Goal: Task Accomplishment & Management: Manage account settings

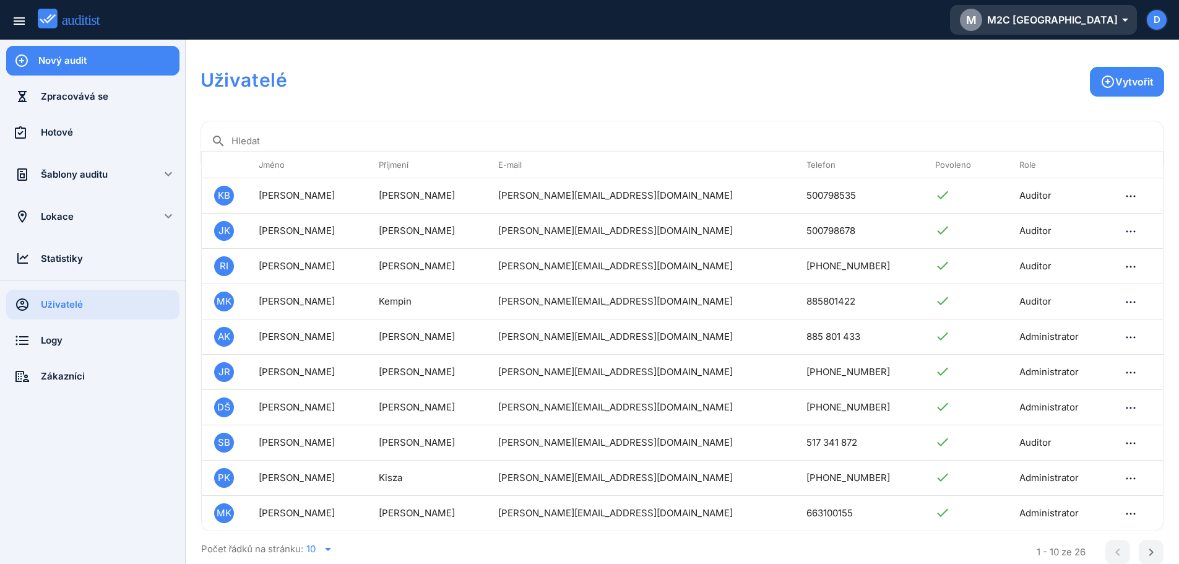
click at [1103, 27] on div "M M2C [GEOGRAPHIC_DATA] arrow_drop_down_outlined" at bounding box center [1043, 20] width 167 height 22
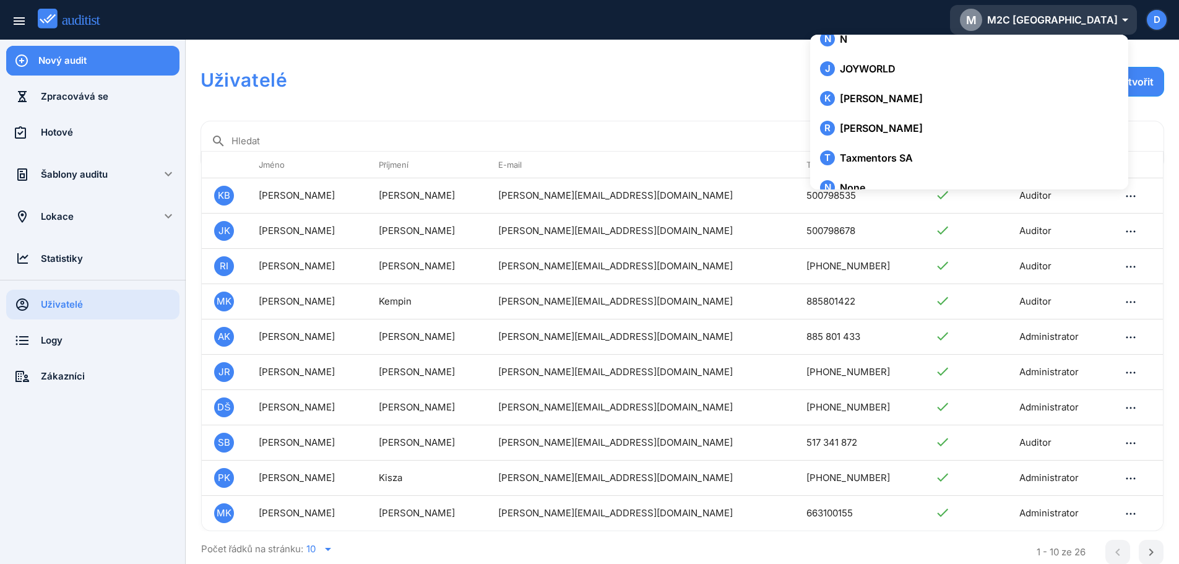
scroll to position [2125, 0]
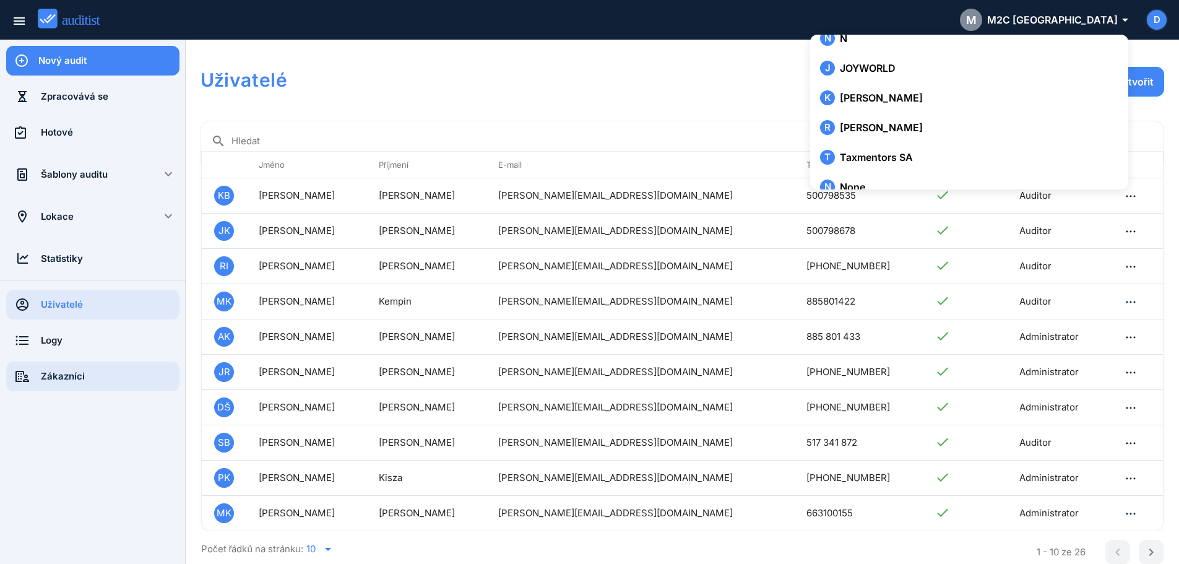
click at [64, 374] on div "Zákazníci" at bounding box center [110, 376] width 139 height 14
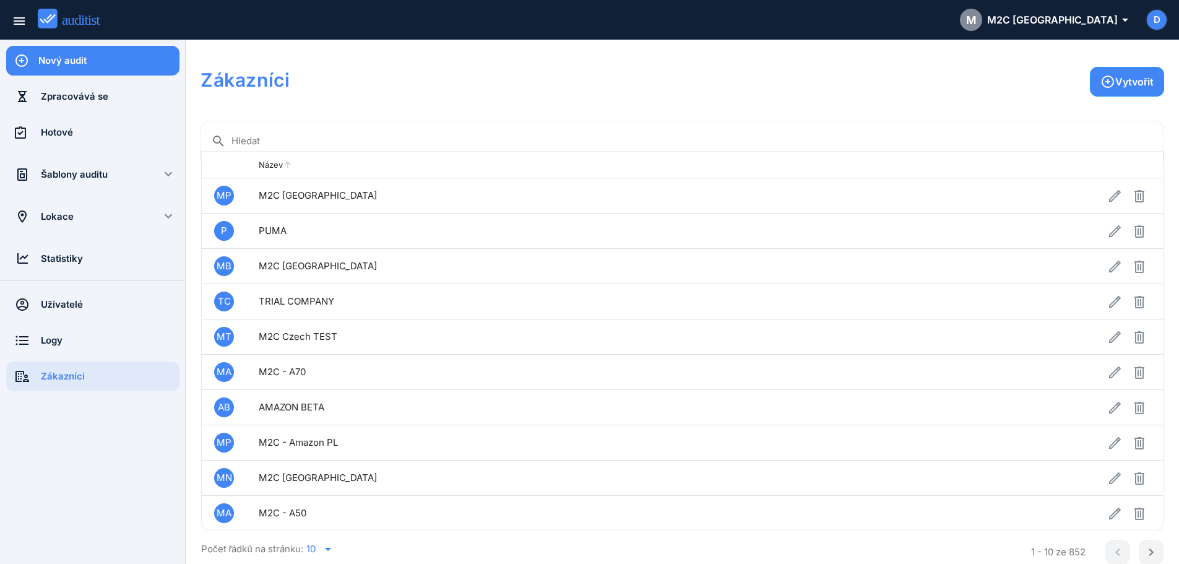
click at [390, 156] on th "Název arrow_upward" at bounding box center [551, 165] width 610 height 27
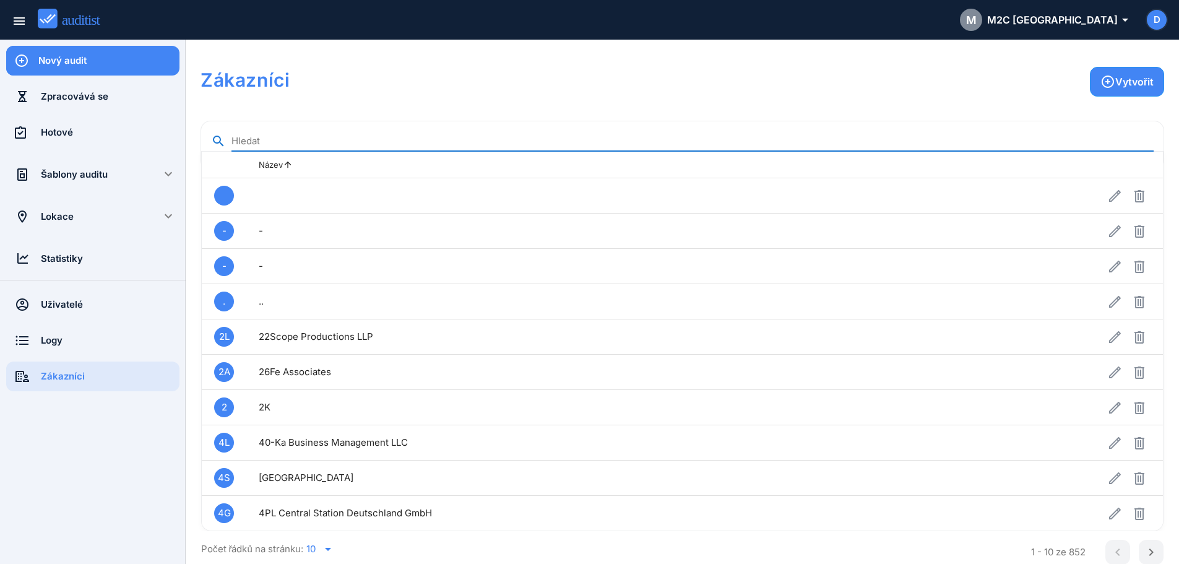
click at [324, 137] on input "Hledat" at bounding box center [692, 141] width 922 height 20
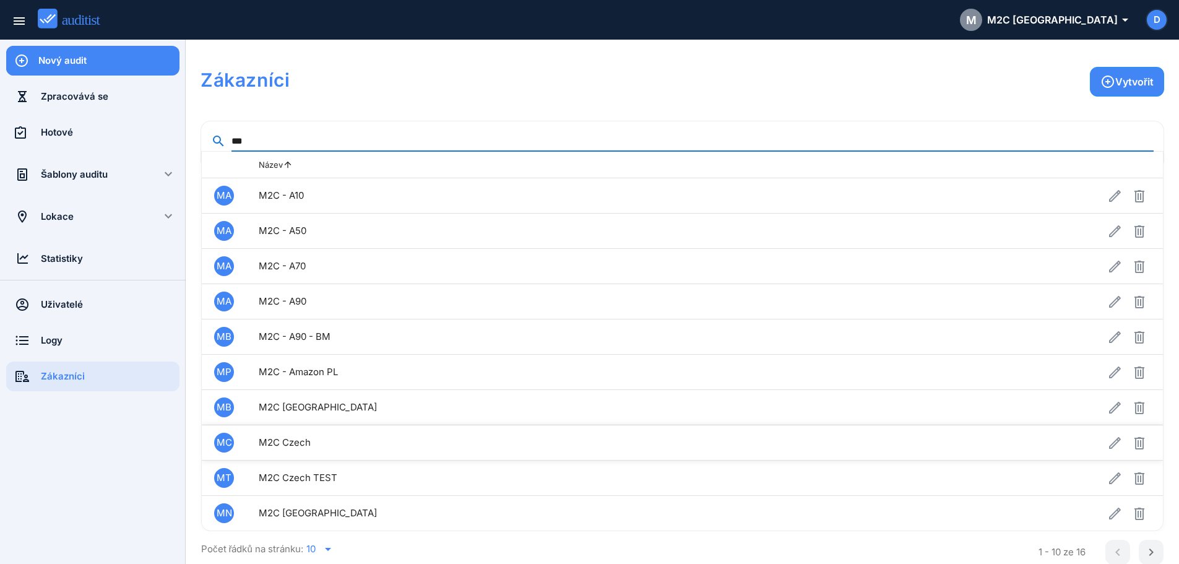
type input "***"
click at [1040, 448] on td at bounding box center [1009, 442] width 306 height 35
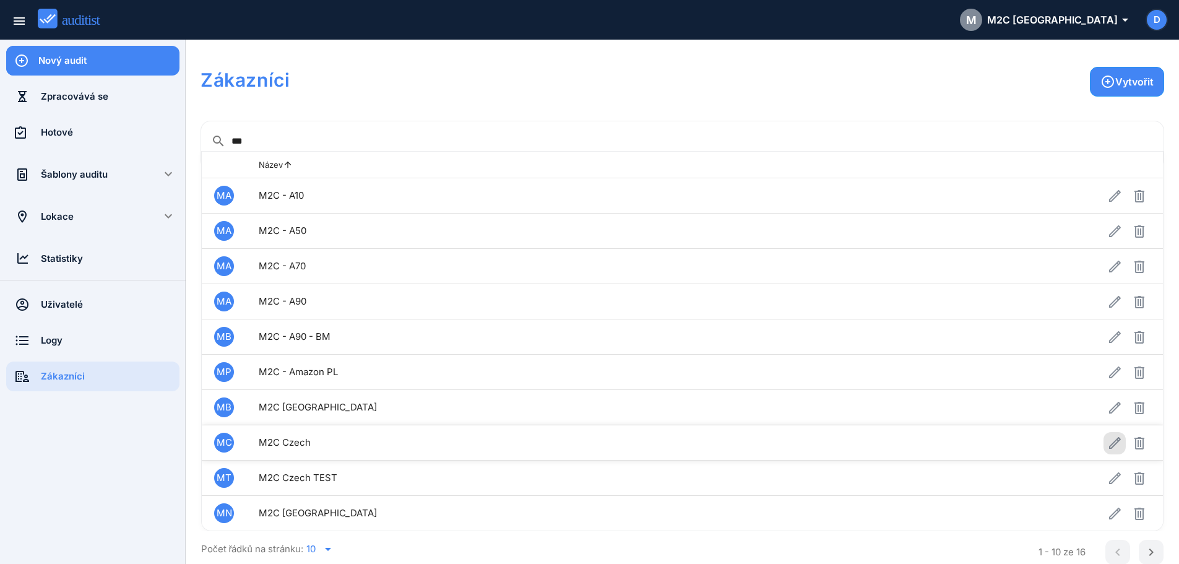
click at [1109, 445] on icon "button" at bounding box center [1115, 443] width 12 height 12
type input "*********"
type input "******"
type input "**********"
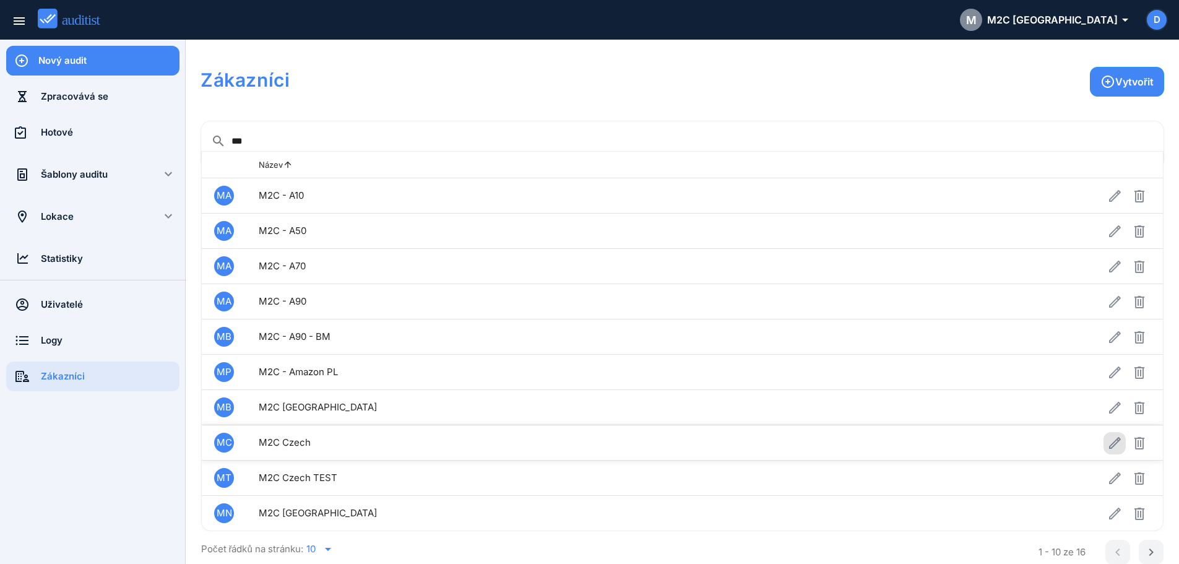
type input "**********"
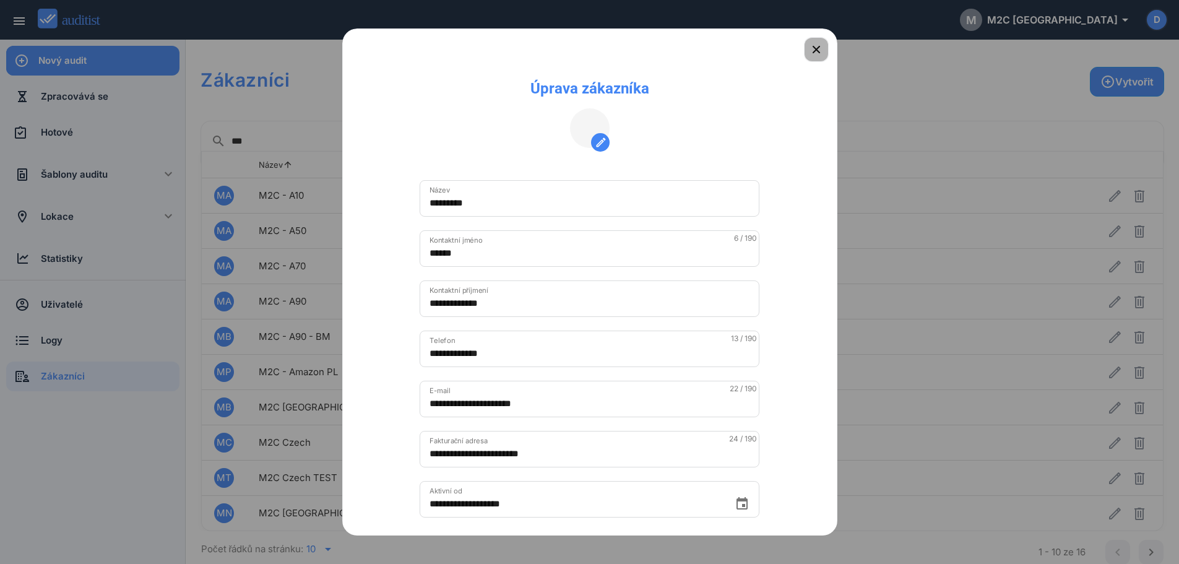
click at [809, 50] on icon "button" at bounding box center [816, 49] width 15 height 15
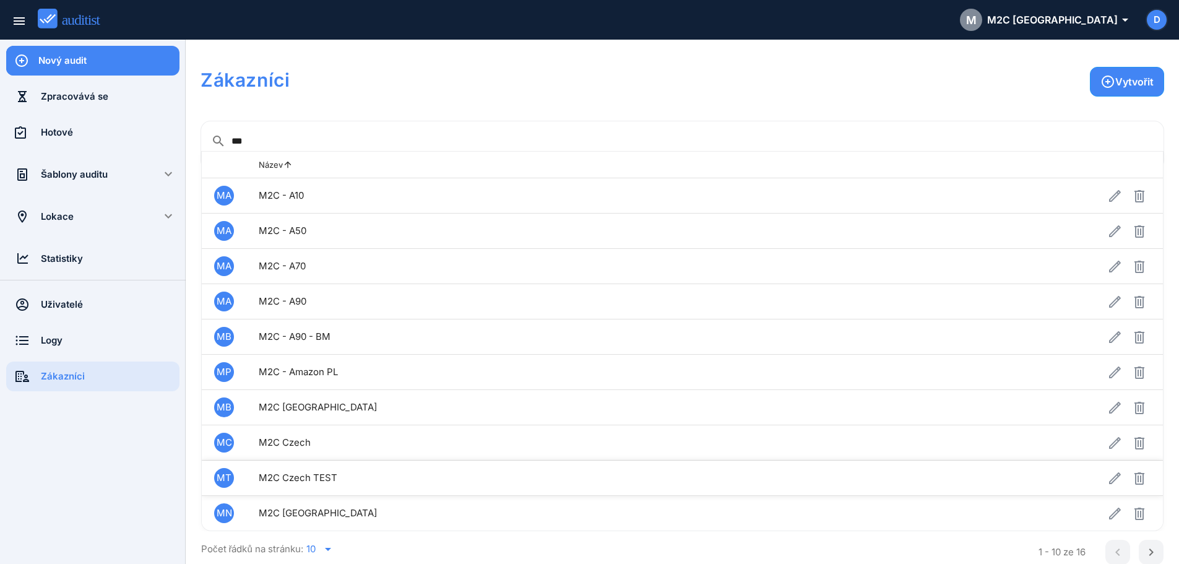
drag, startPoint x: 274, startPoint y: 444, endPoint x: 296, endPoint y: 464, distance: 29.4
click at [296, 464] on tbody "MA M2C - A10 MA M2C - A50 MA M2C - A70 MA M2C - A90 MB M2C - A90 - BM MP M2C - …" at bounding box center [682, 354] width 961 height 352
click at [345, 442] on td "M2C Czech" at bounding box center [551, 442] width 610 height 35
click at [1085, 17] on div "M M2C [GEOGRAPHIC_DATA] arrow_drop_down_outlined" at bounding box center [1043, 20] width 167 height 22
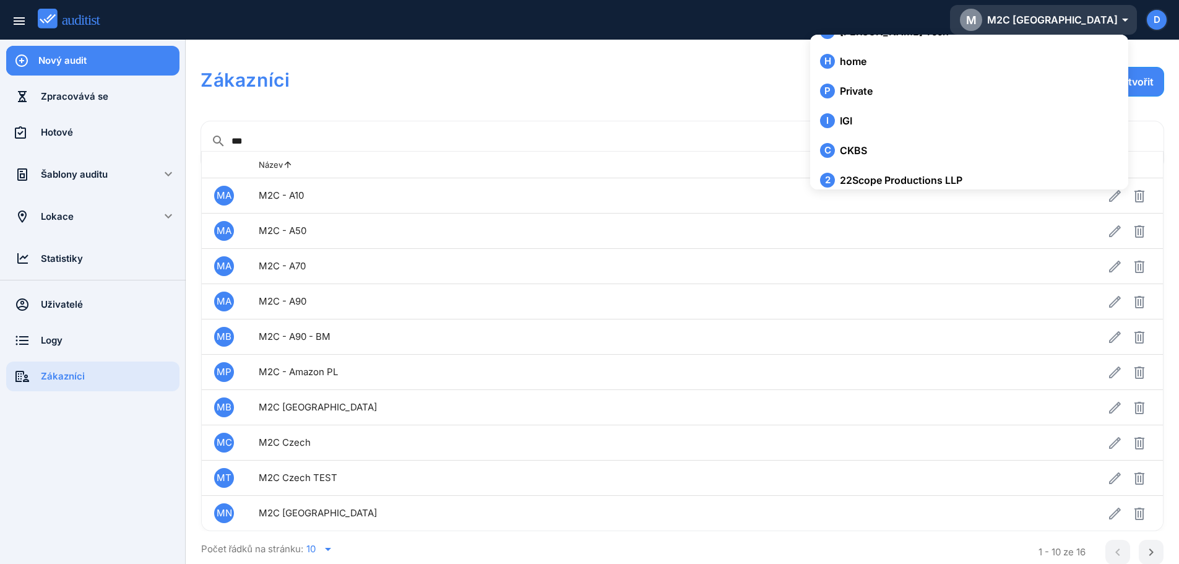
scroll to position [25163, 0]
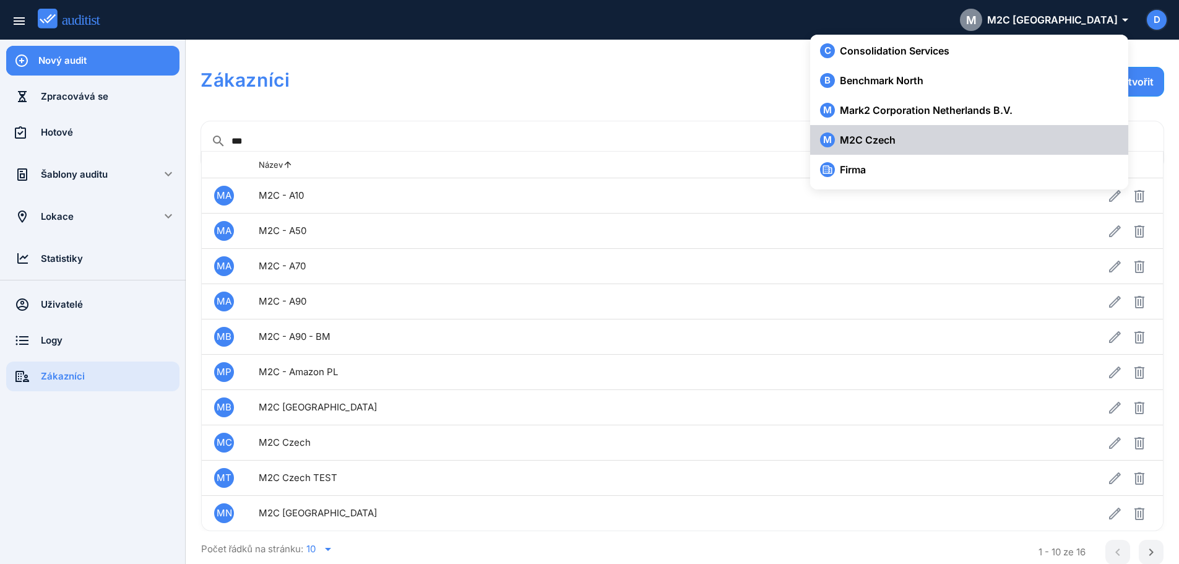
click at [897, 144] on div "M M2C Czech" at bounding box center [969, 139] width 298 height 15
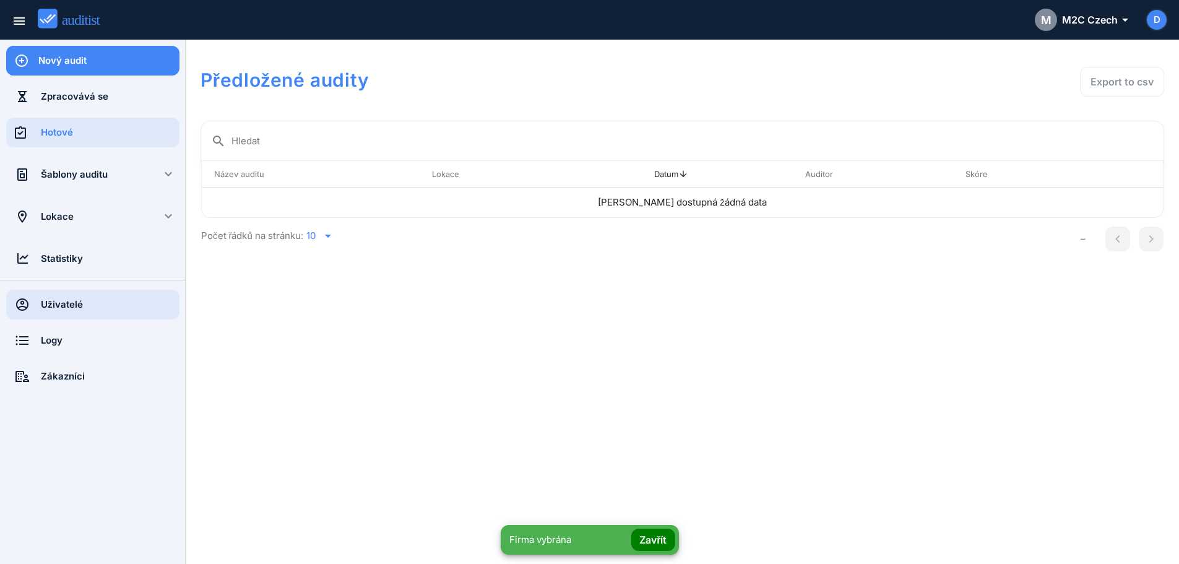
click at [58, 307] on div "Uživatelé" at bounding box center [110, 305] width 139 height 14
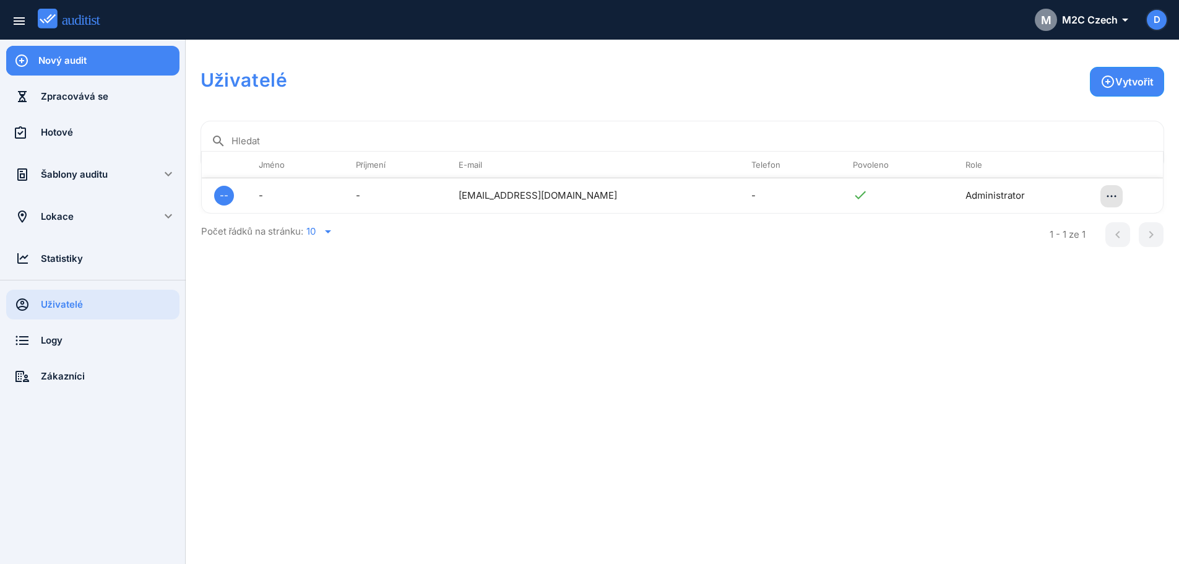
click at [1104, 201] on icon "button" at bounding box center [1111, 196] width 15 height 15
click at [494, 67] on div "Vytvořit" at bounding box center [725, 89] width 877 height 45
click at [70, 171] on div "Šablony auditu" at bounding box center [93, 175] width 104 height 14
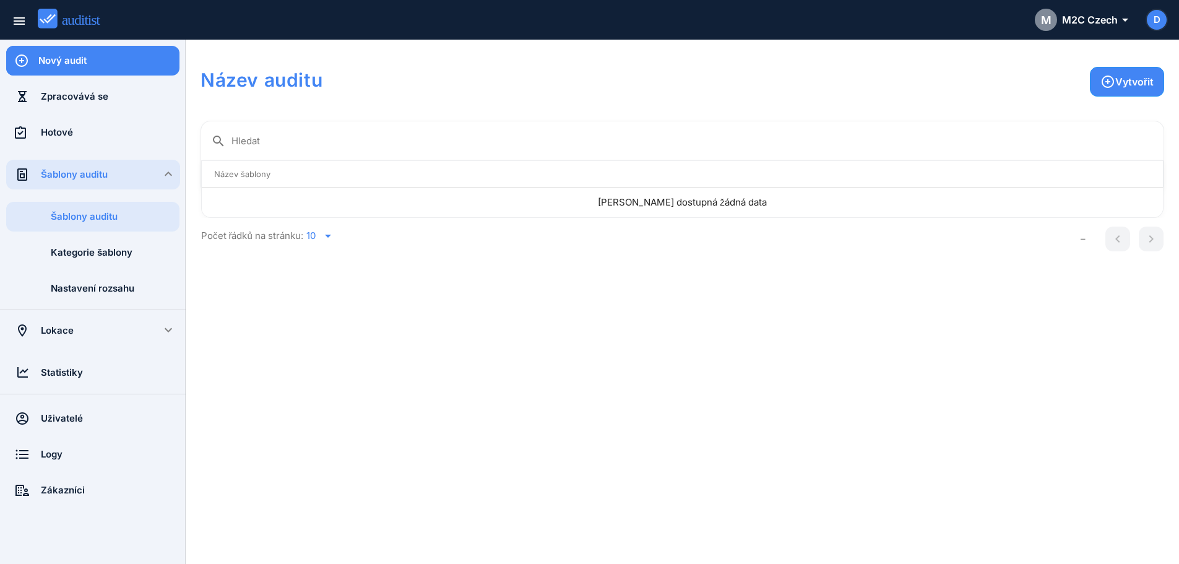
click at [762, 455] on div "Název auditu Vytvořit search Hledat Název šablony arrow_upward Nejsou dostupná …" at bounding box center [683, 301] width 964 height 494
click at [57, 332] on div "Lokace" at bounding box center [93, 331] width 104 height 14
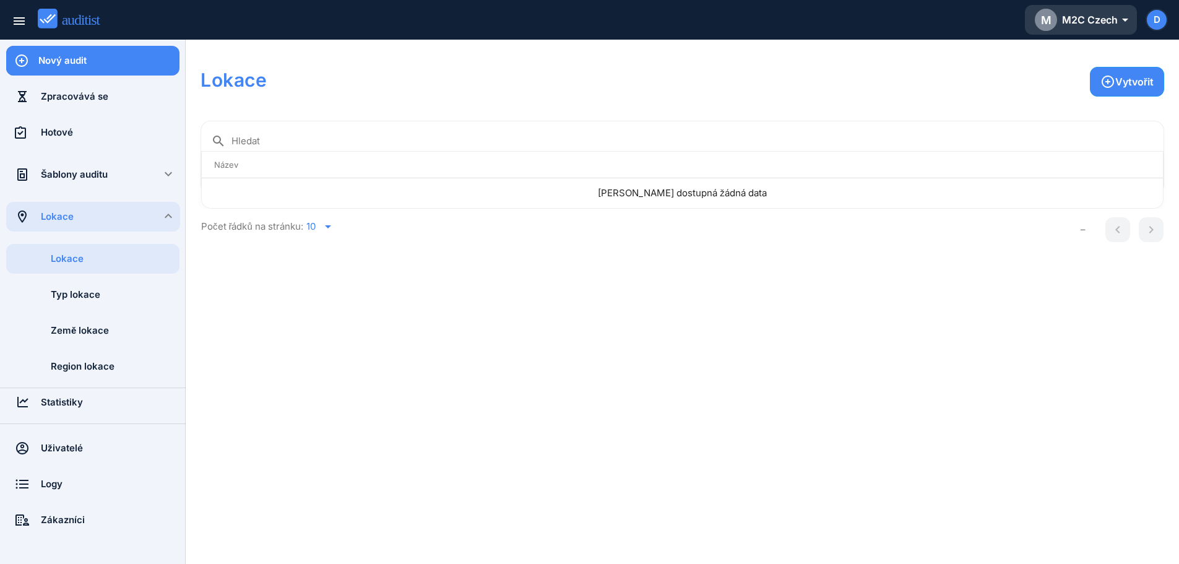
click at [1113, 18] on div "M M2C Czech arrow_drop_down_outlined" at bounding box center [1081, 20] width 92 height 22
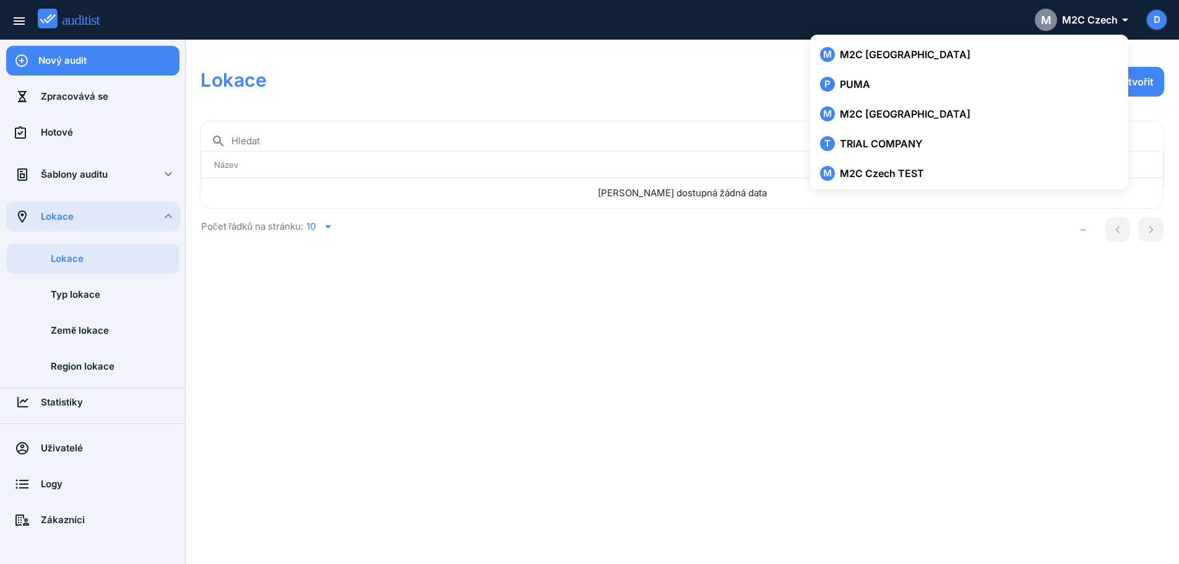
click at [1015, 339] on div "Lokace Vytvořit search Hledat Název arrow_upward Nejsou dostupná žádná data Poč…" at bounding box center [683, 301] width 964 height 494
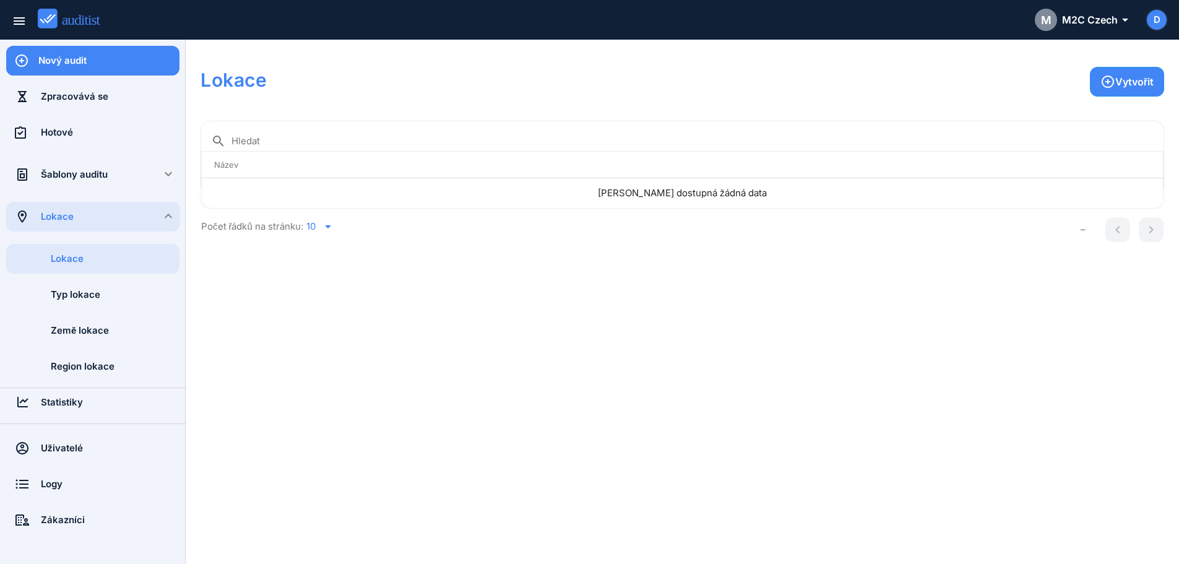
click at [95, 176] on div "Šablony auditu" at bounding box center [93, 175] width 104 height 14
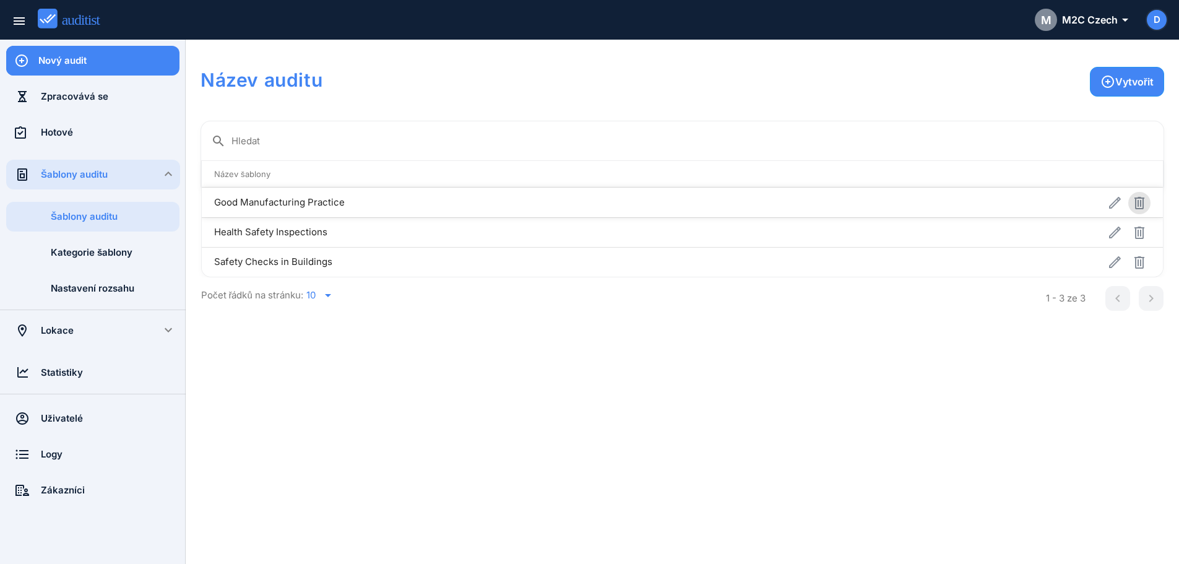
click at [1142, 205] on icon "button" at bounding box center [1139, 203] width 10 height 12
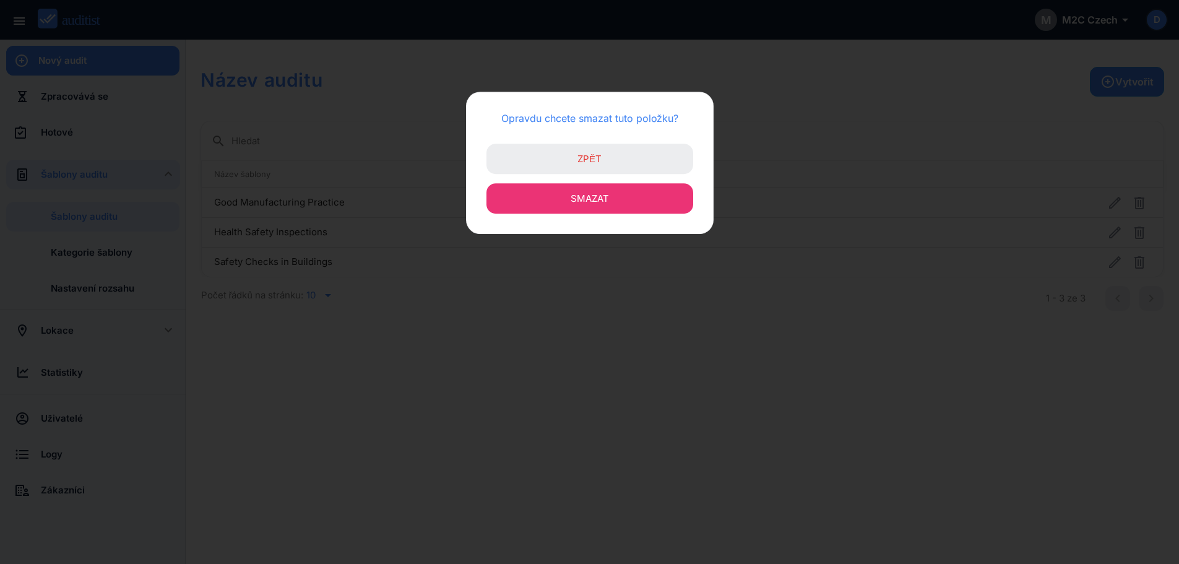
click at [649, 196] on button "Smazat" at bounding box center [589, 198] width 207 height 30
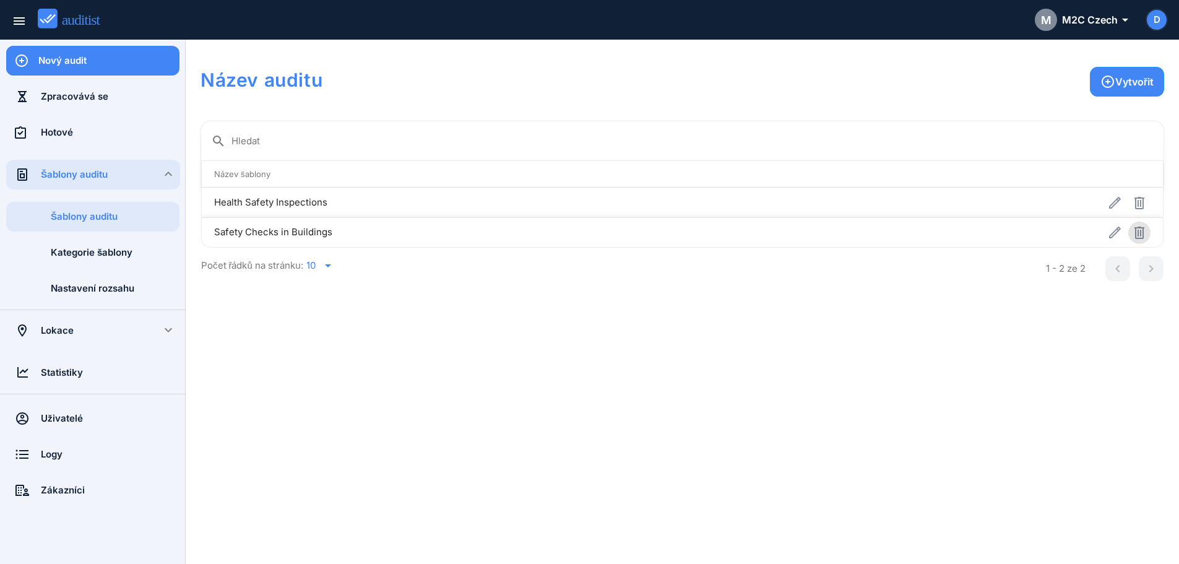
click at [1136, 233] on icon "button" at bounding box center [1139, 232] width 10 height 12
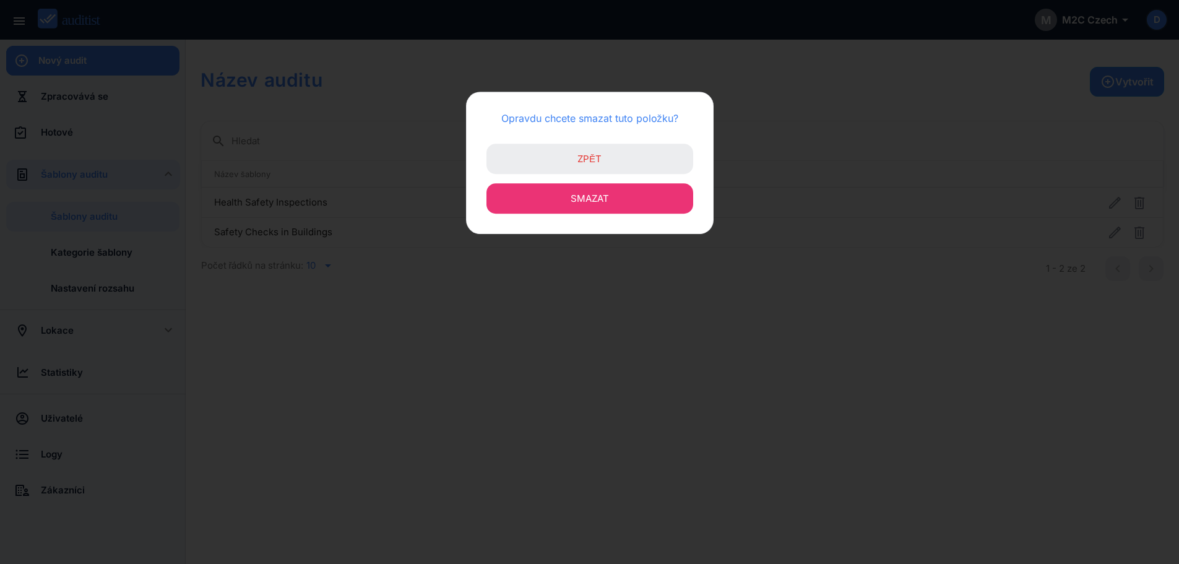
click at [558, 194] on button "Smazat" at bounding box center [589, 198] width 207 height 30
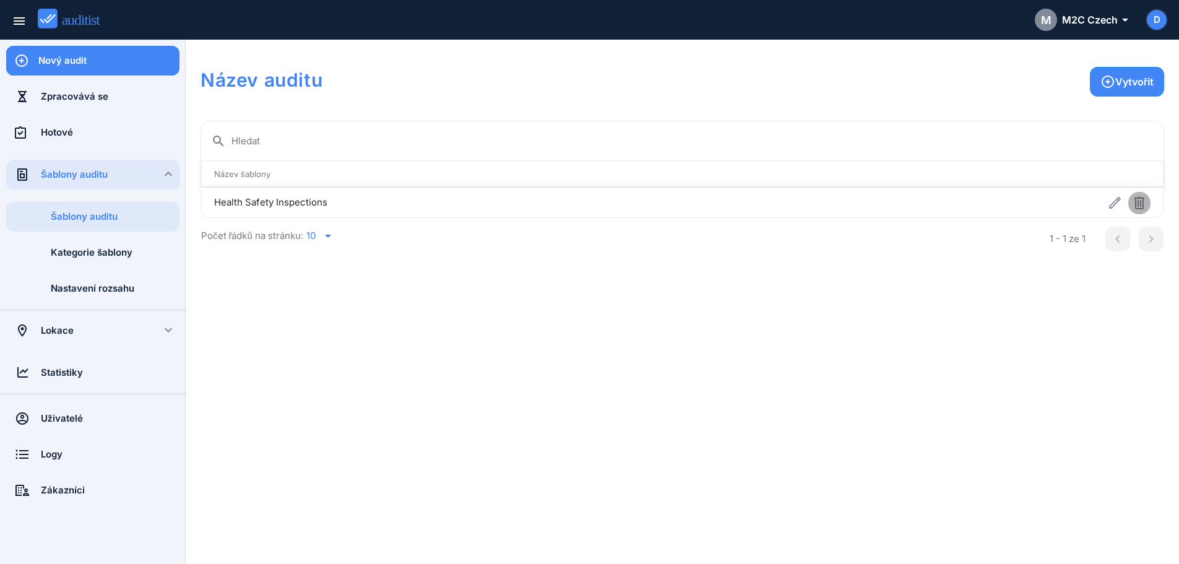
click at [1139, 204] on icon "button" at bounding box center [1139, 203] width 15 height 15
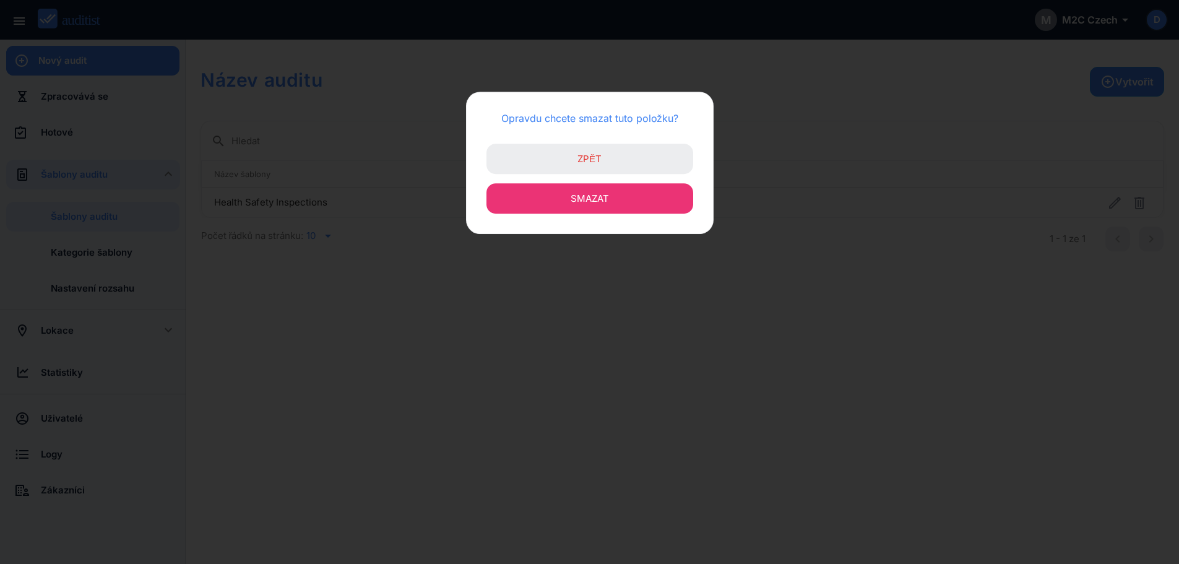
click at [615, 202] on button "Smazat" at bounding box center [589, 198] width 207 height 30
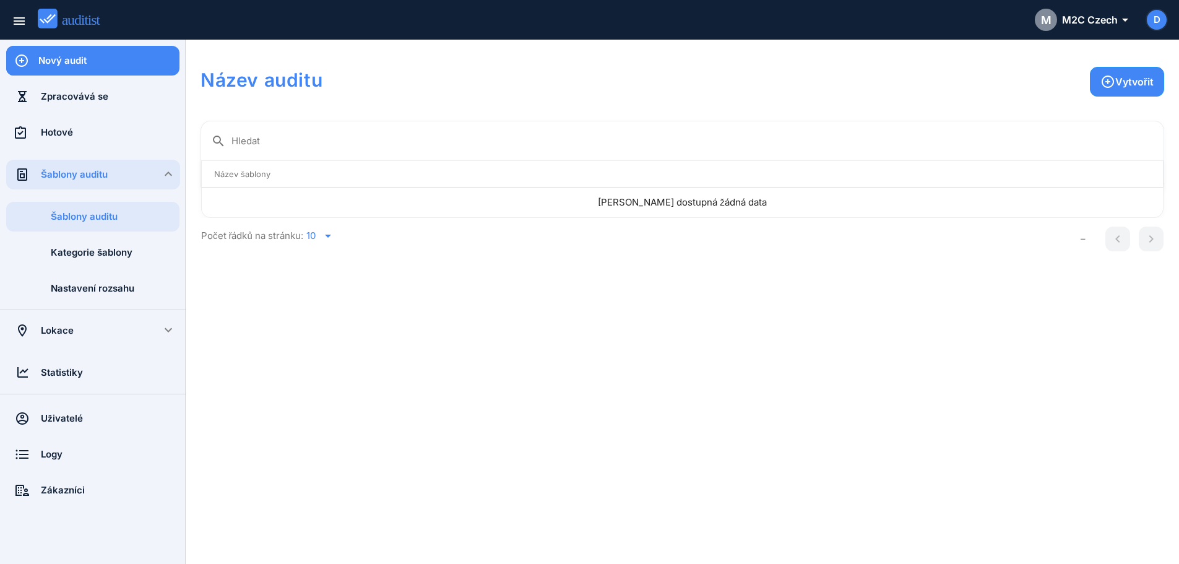
click at [106, 179] on div "Šablony auditu" at bounding box center [110, 175] width 139 height 14
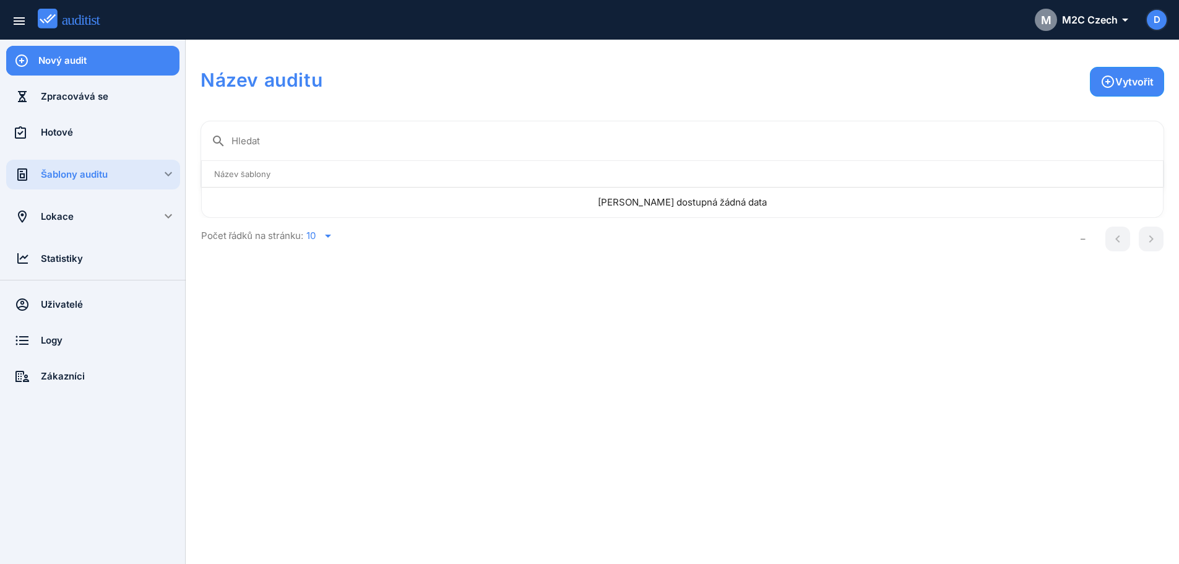
click at [132, 179] on div "Šablony auditu" at bounding box center [110, 175] width 139 height 14
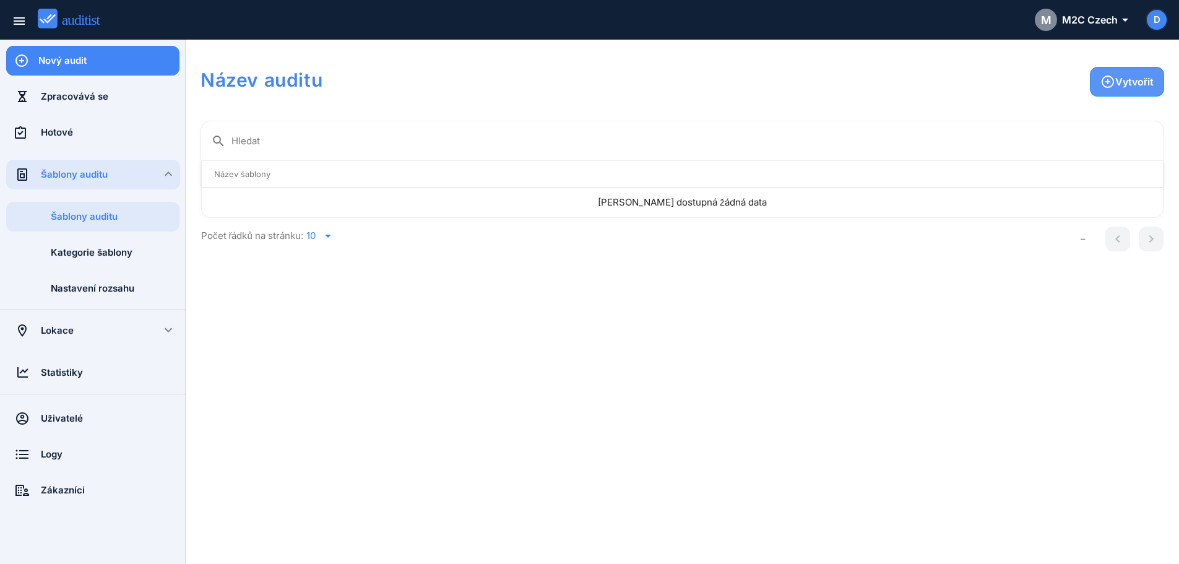
click at [1132, 85] on div "Vytvořit" at bounding box center [1126, 81] width 53 height 15
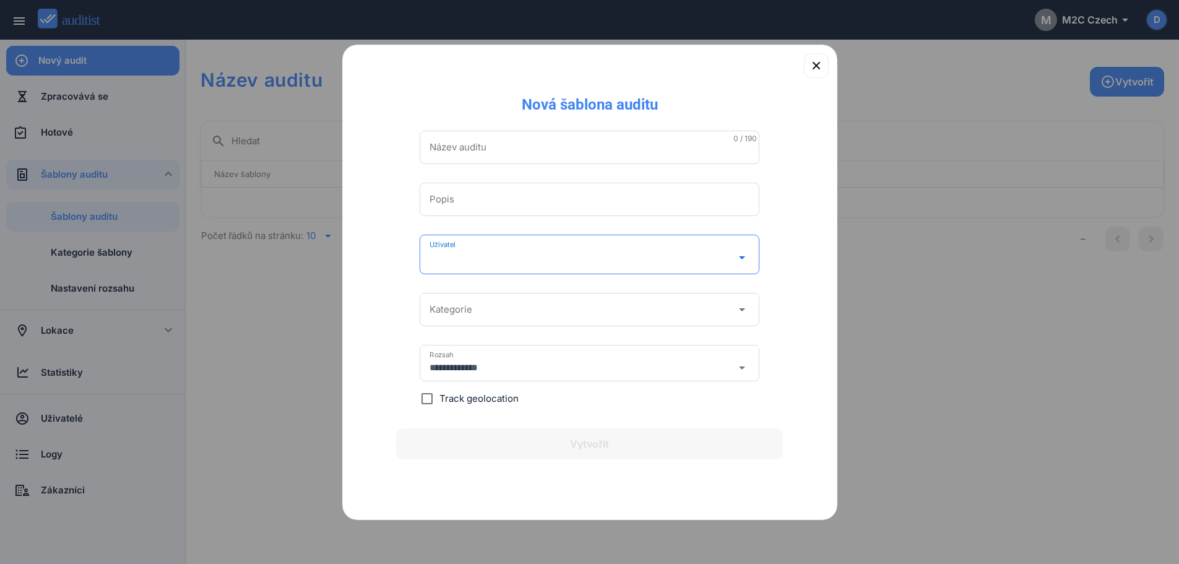
click at [651, 257] on input "Uživatel" at bounding box center [571, 258] width 285 height 20
click at [793, 248] on div "**********" at bounding box center [589, 268] width 444 height 309
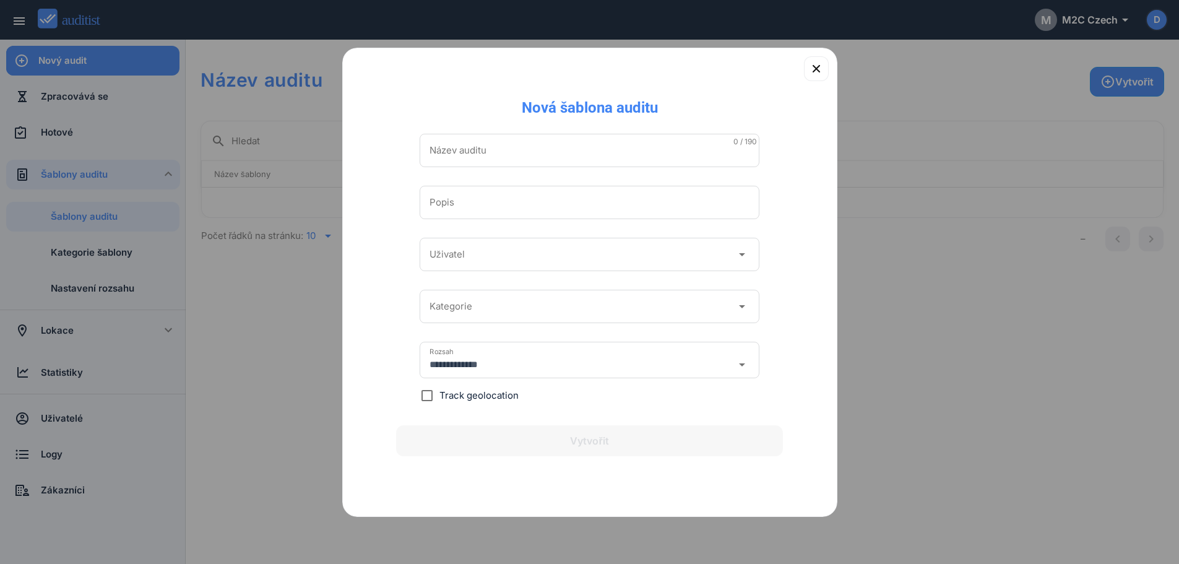
click at [686, 350] on div "**********" at bounding box center [590, 360] width 340 height 37
click at [770, 316] on div "**********" at bounding box center [589, 269] width 444 height 303
click at [542, 157] on input "Název auditu" at bounding box center [589, 150] width 320 height 20
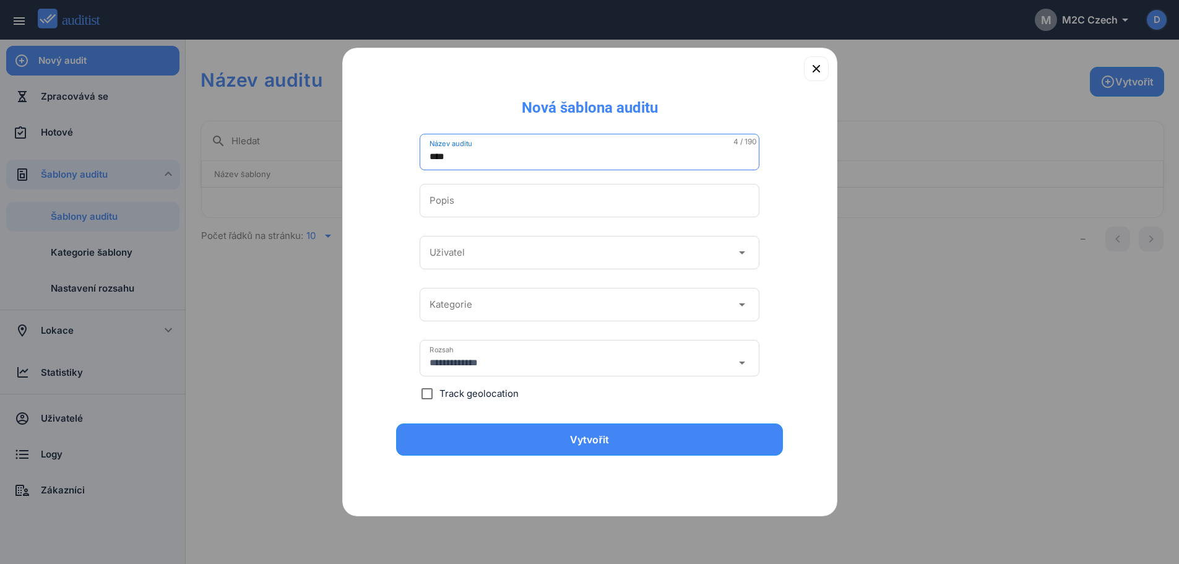
type input "****"
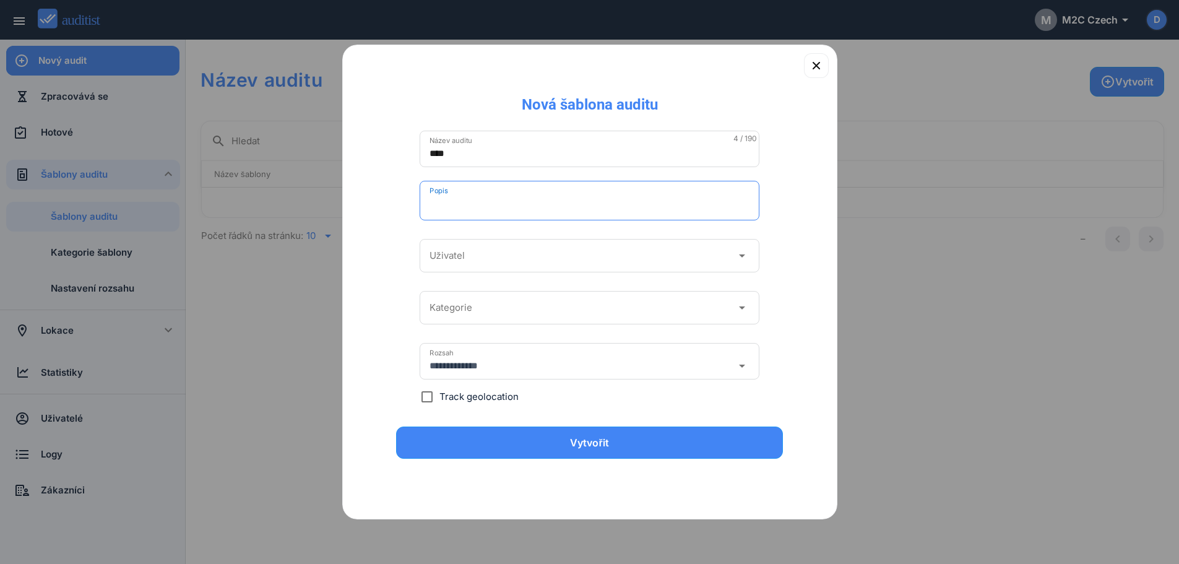
click at [468, 201] on input "Popis" at bounding box center [589, 204] width 320 height 20
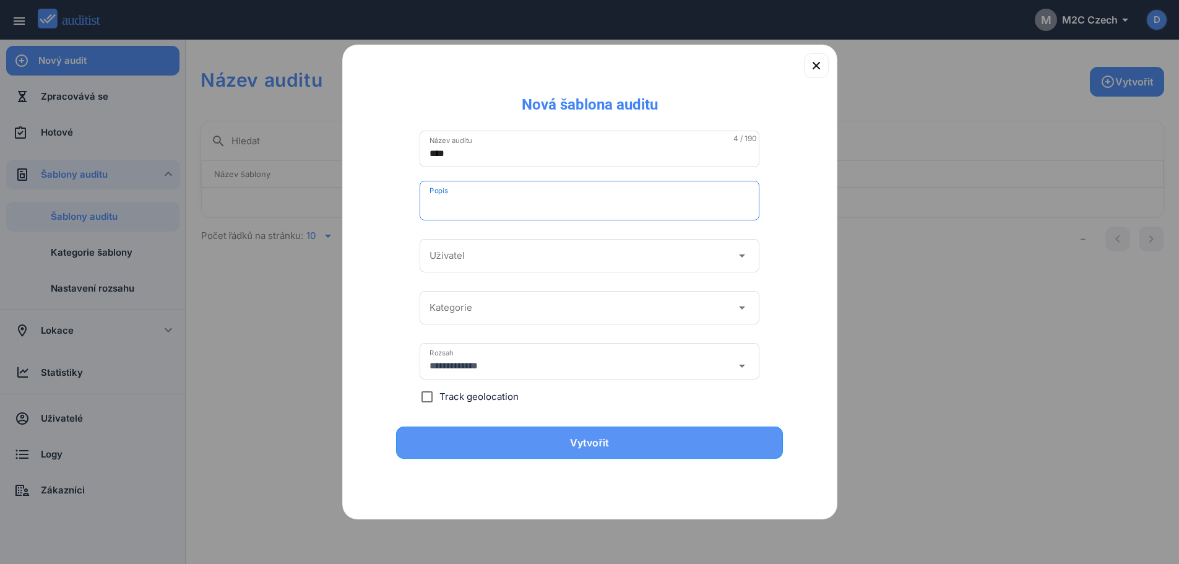
click at [634, 437] on div "Vytvořit" at bounding box center [589, 442] width 355 height 15
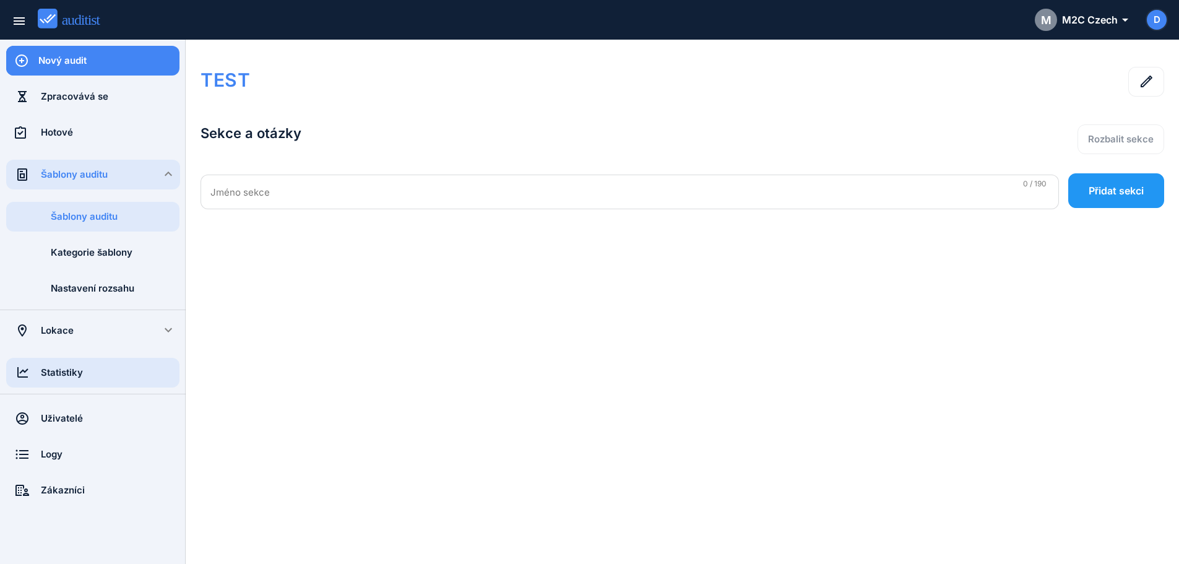
click at [77, 377] on div "Statistiky" at bounding box center [110, 373] width 139 height 14
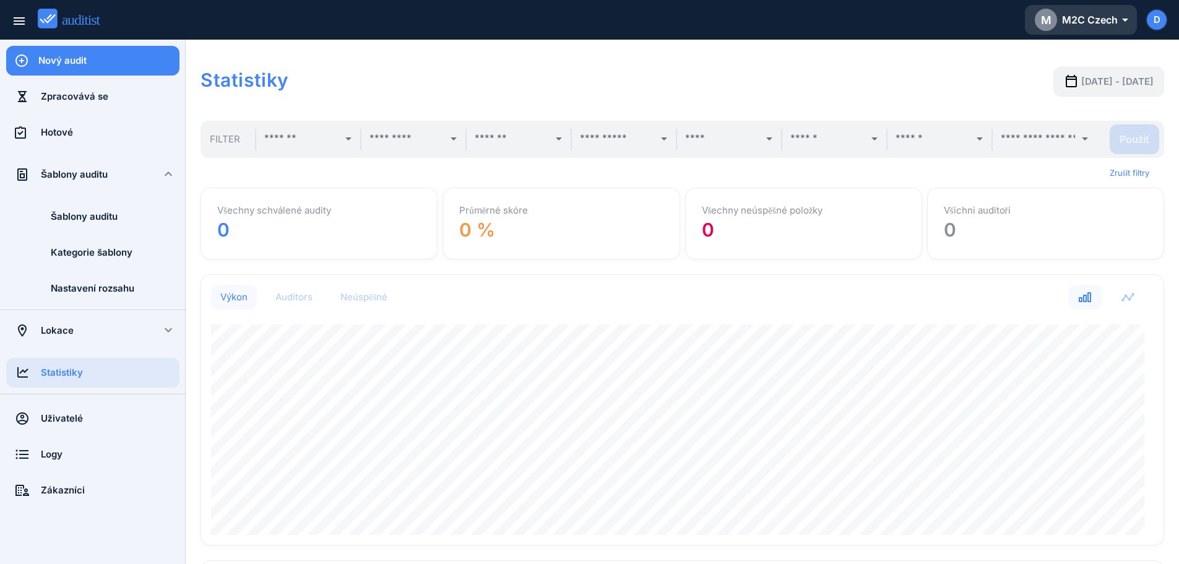
scroll to position [270, 953]
click at [1097, 18] on div "M M2C Czech arrow_drop_down_outlined" at bounding box center [1081, 20] width 92 height 22
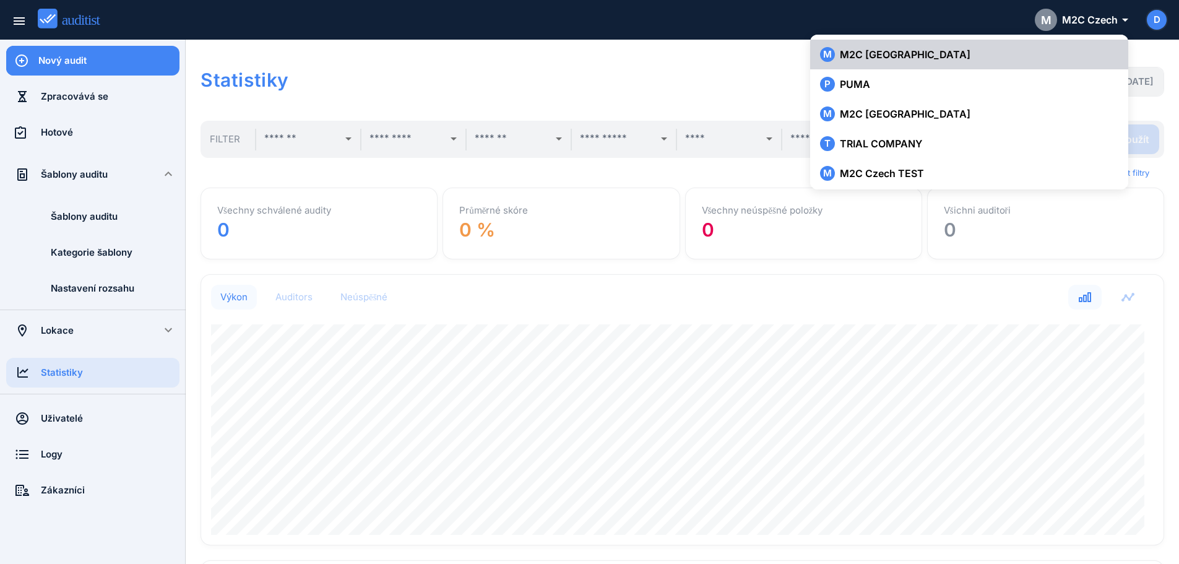
click at [887, 52] on div "M M2C [GEOGRAPHIC_DATA]" at bounding box center [969, 54] width 298 height 15
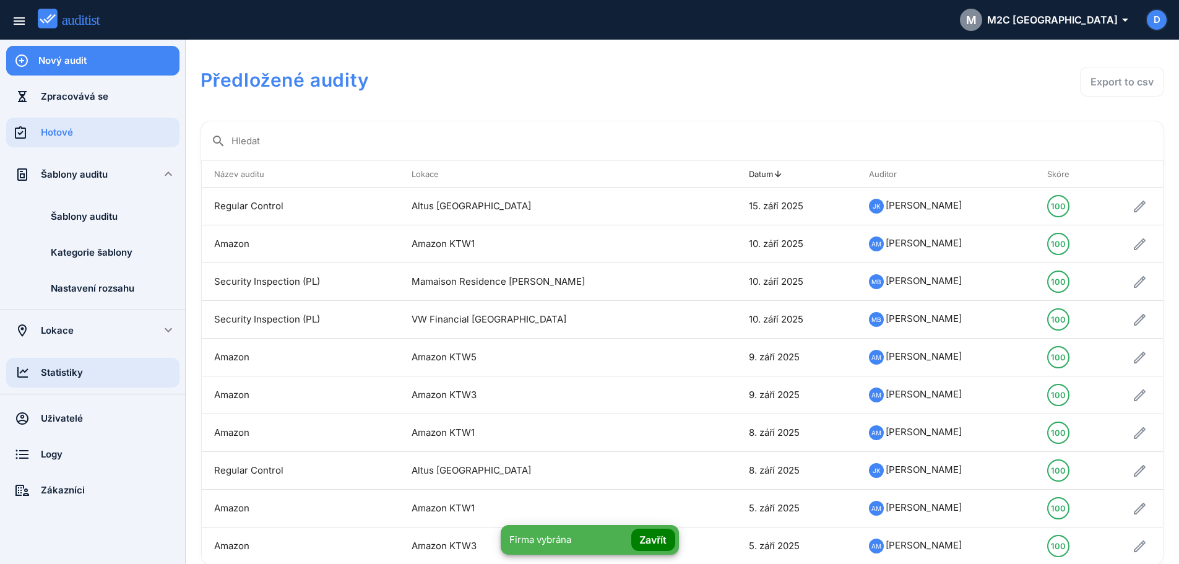
click at [63, 371] on div "Statistiky" at bounding box center [110, 373] width 139 height 14
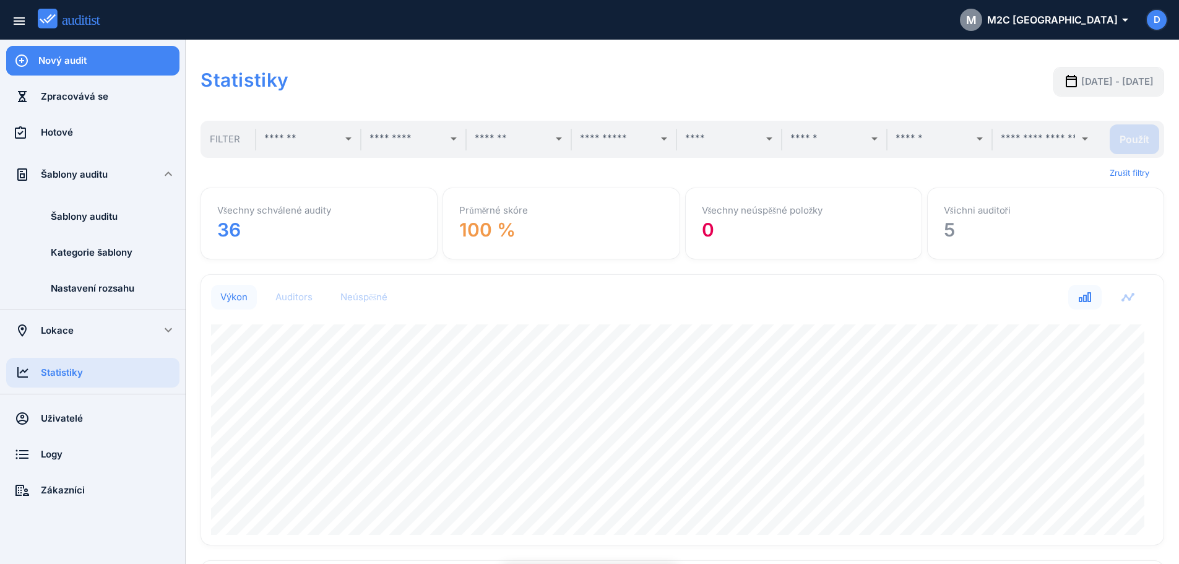
scroll to position [270, 953]
click at [87, 175] on div "Šablony auditu" at bounding box center [93, 175] width 104 height 14
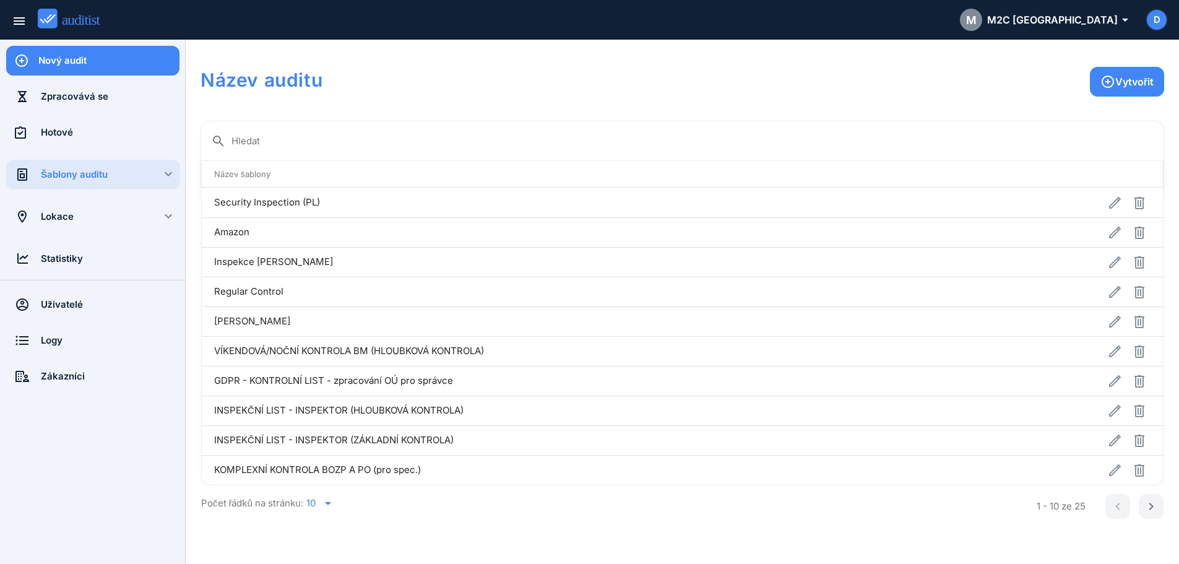
click at [86, 183] on div "Šablony auditu" at bounding box center [110, 175] width 139 height 30
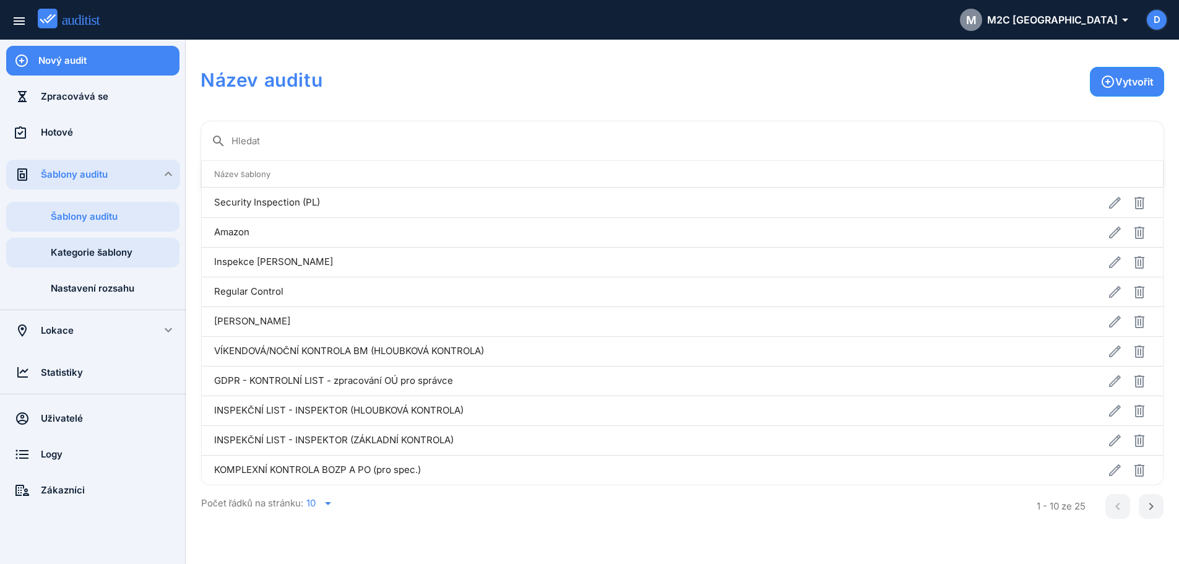
click at [97, 254] on div "Kategorie šablony" at bounding box center [115, 253] width 129 height 14
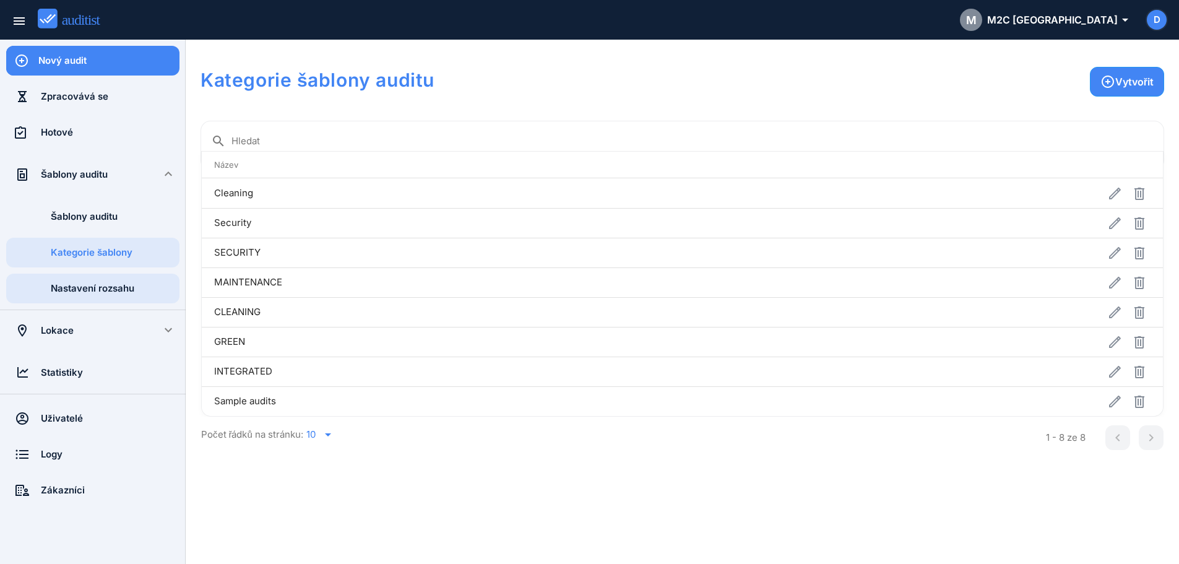
click at [100, 288] on div "Nastavení rozsahu" at bounding box center [115, 289] width 129 height 14
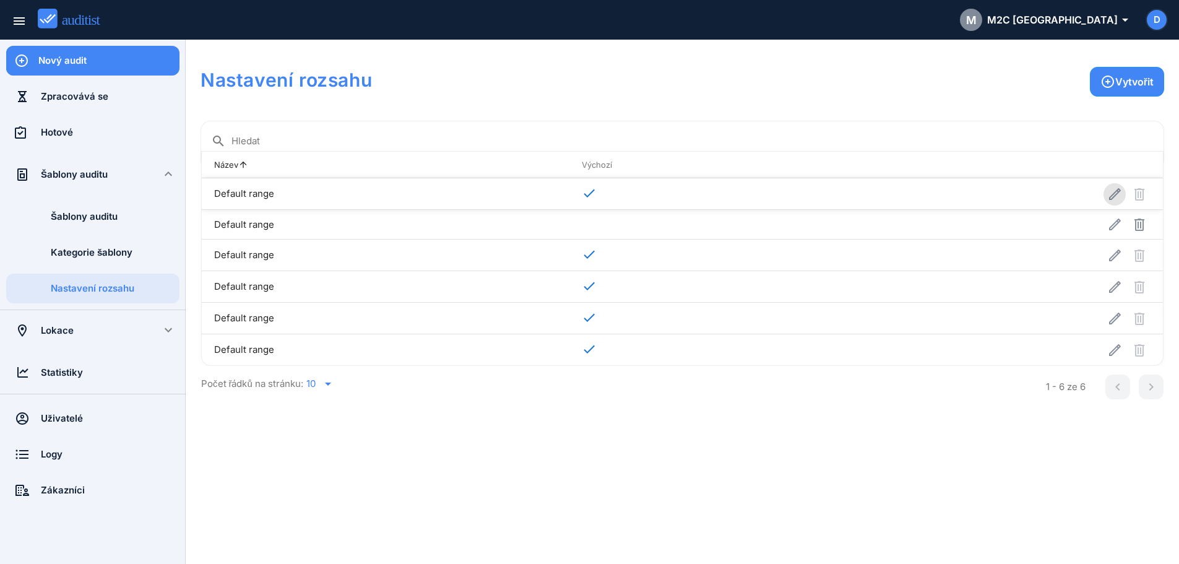
click at [1115, 189] on icon "button" at bounding box center [1114, 194] width 15 height 15
type input "**********"
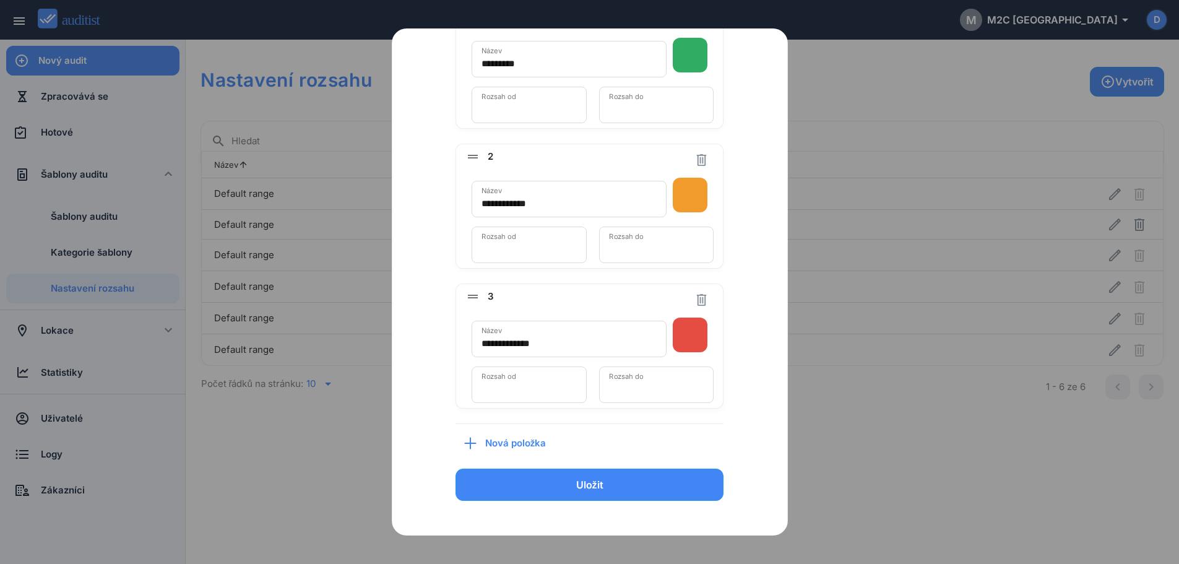
scroll to position [209, 0]
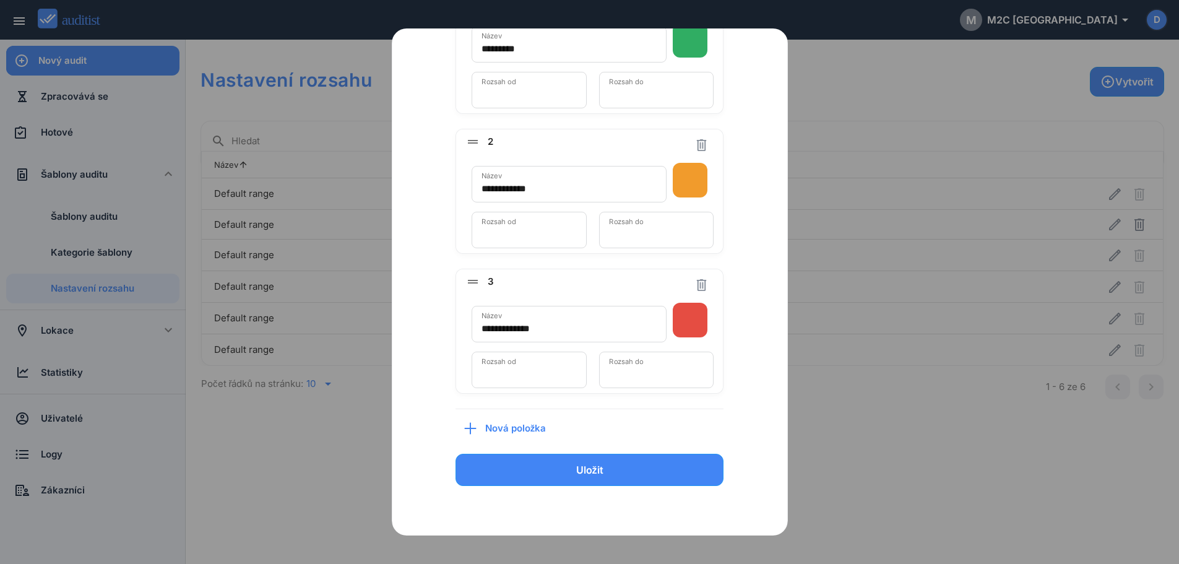
click at [507, 429] on span "Nová položka" at bounding box center [520, 428] width 71 height 14
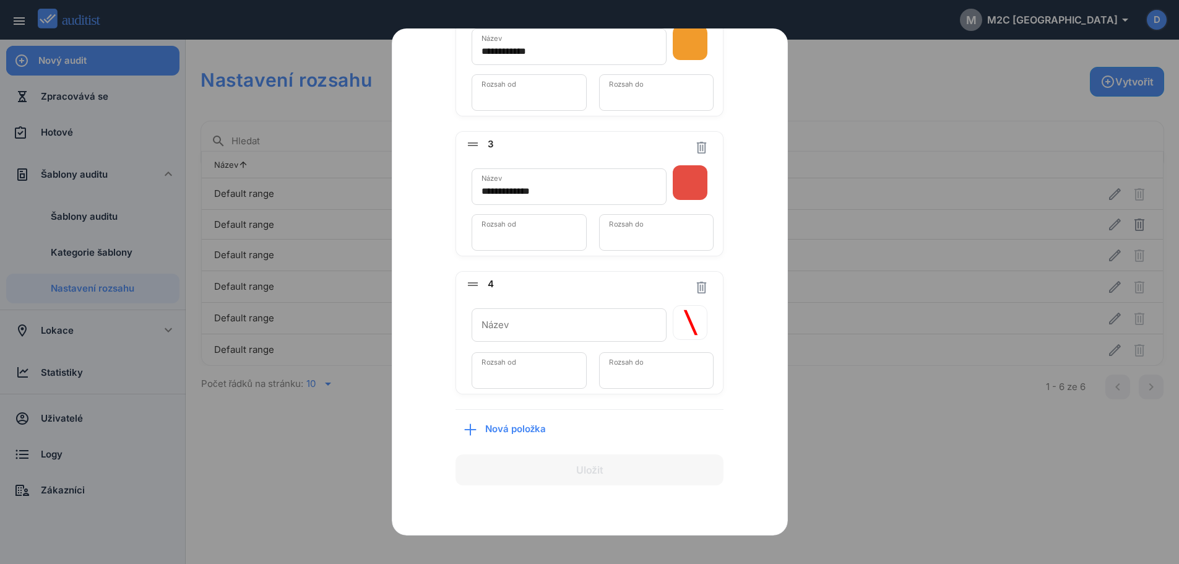
scroll to position [347, 0]
click at [694, 322] on icon "button" at bounding box center [690, 322] width 35 height 33
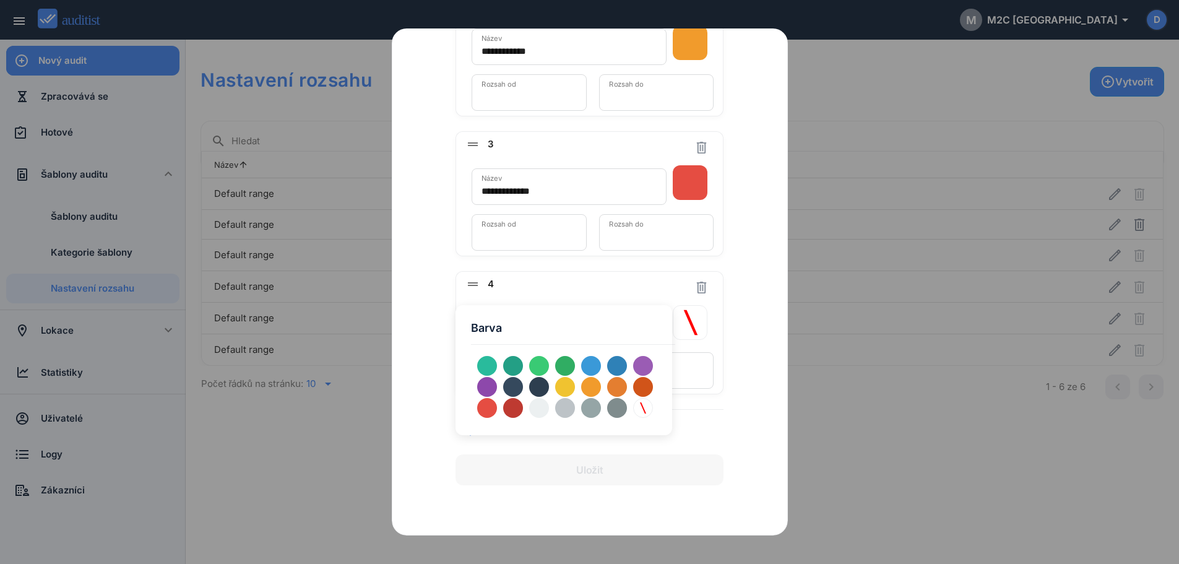
click at [748, 202] on div "**********" at bounding box center [589, 143] width 355 height 783
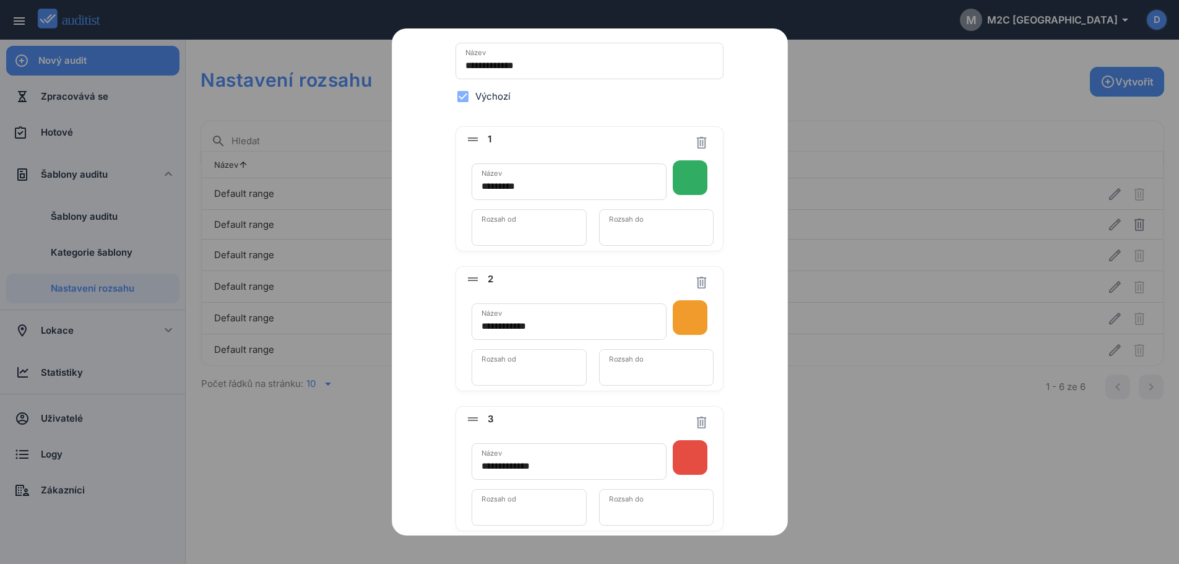
scroll to position [0, 0]
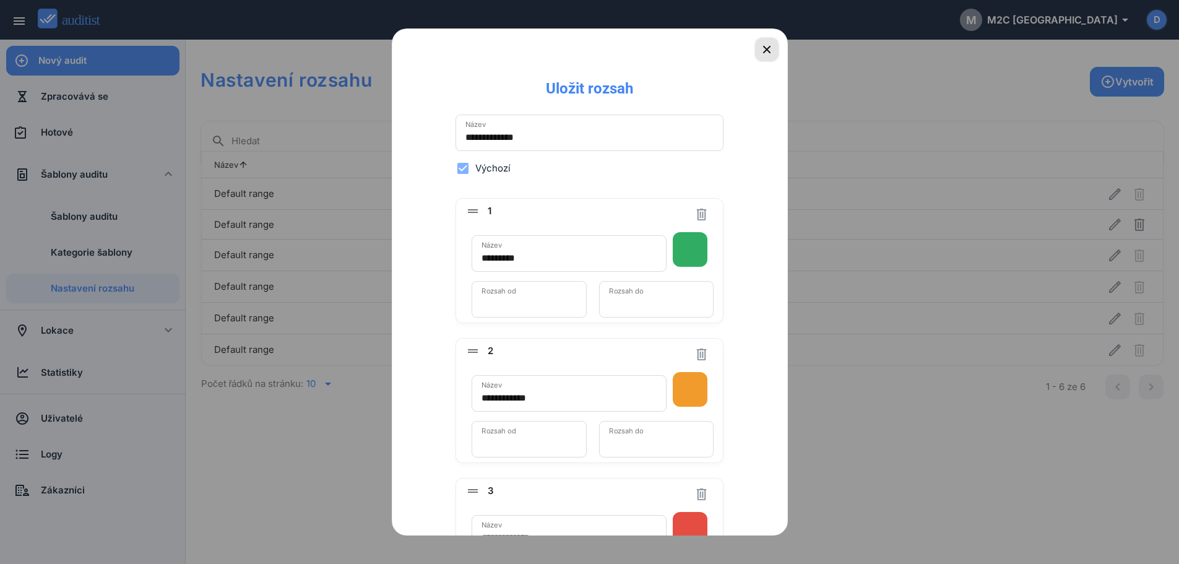
click at [763, 52] on icon "button" at bounding box center [766, 49] width 7 height 7
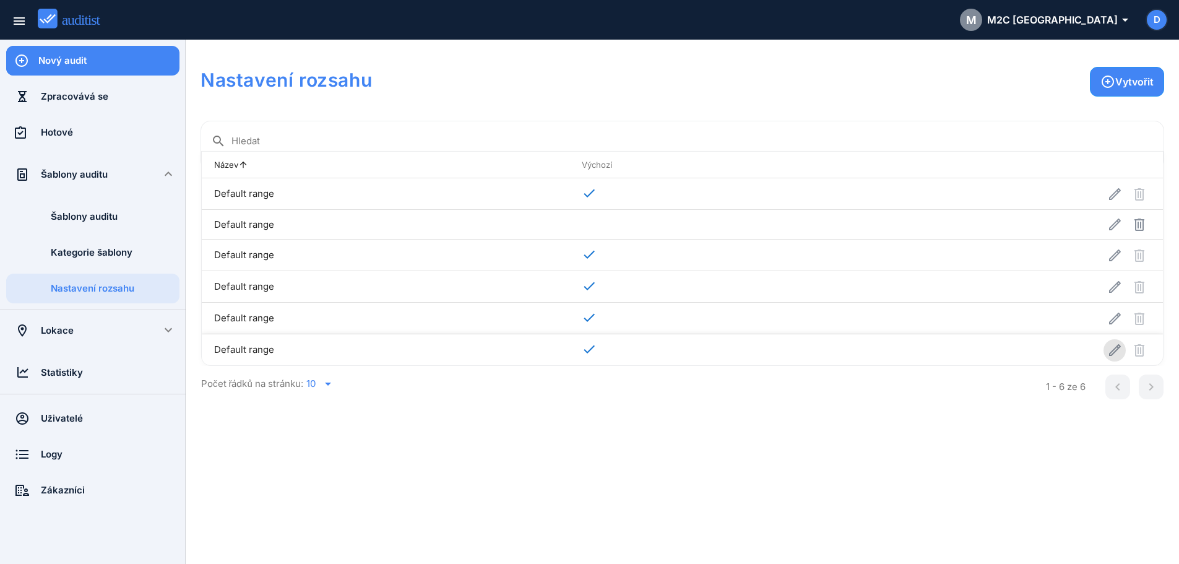
click at [1110, 358] on button "button" at bounding box center [1114, 350] width 22 height 22
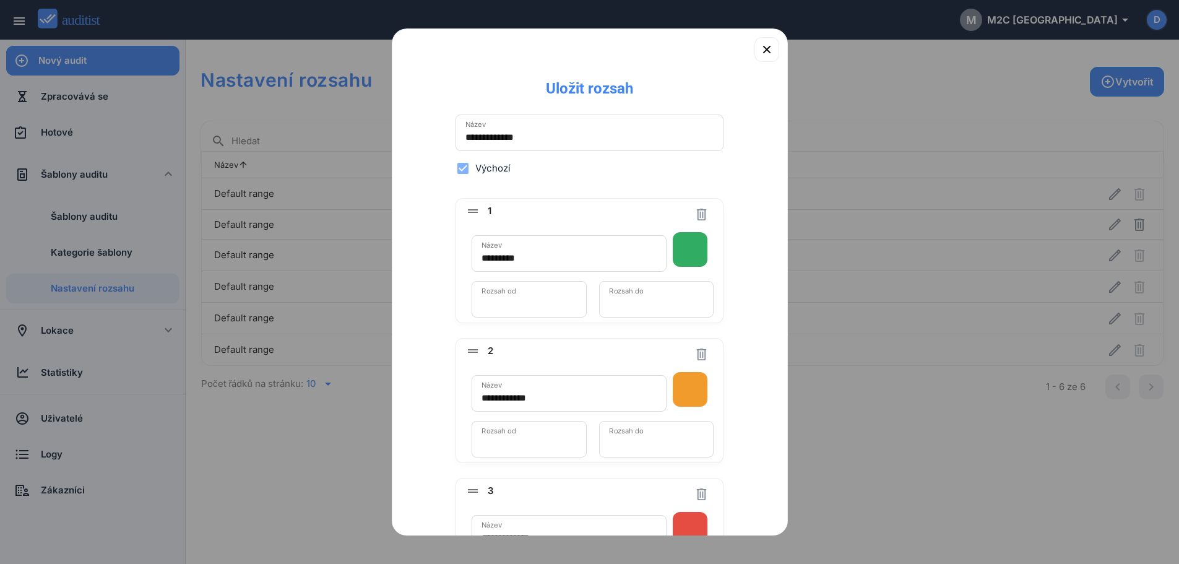
scroll to position [209, 0]
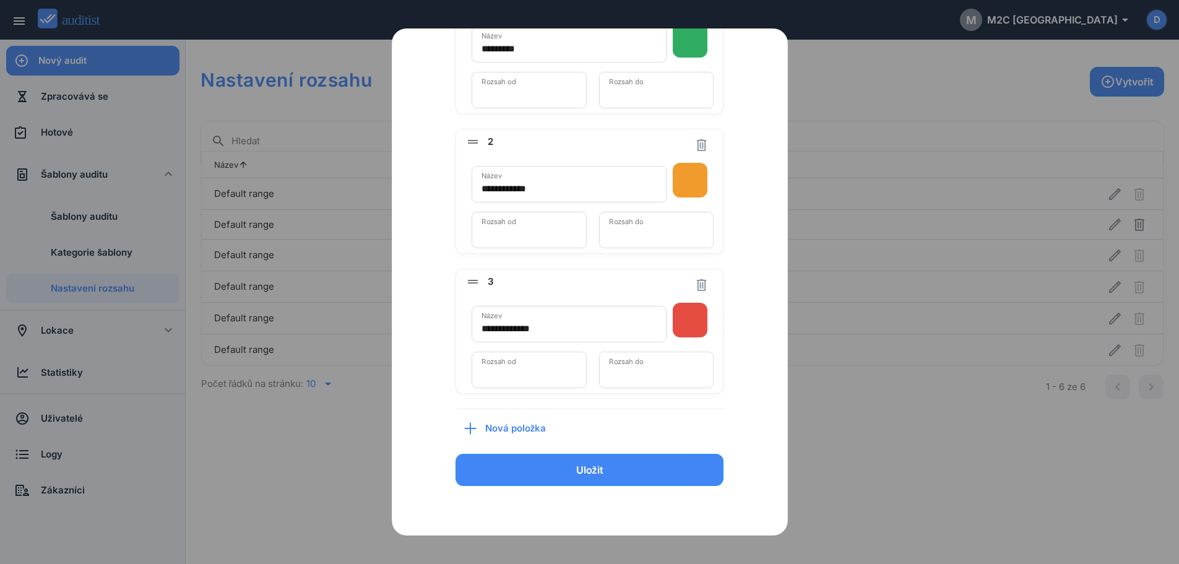
click at [687, 326] on button "button" at bounding box center [690, 320] width 35 height 35
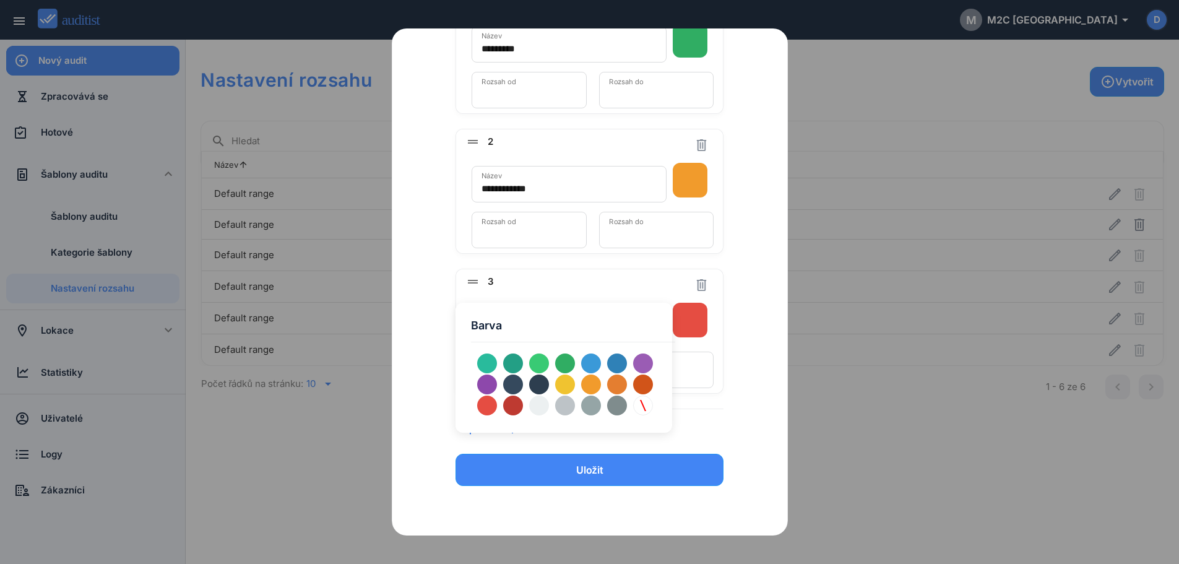
click at [730, 331] on div "**********" at bounding box center [589, 212] width 355 height 646
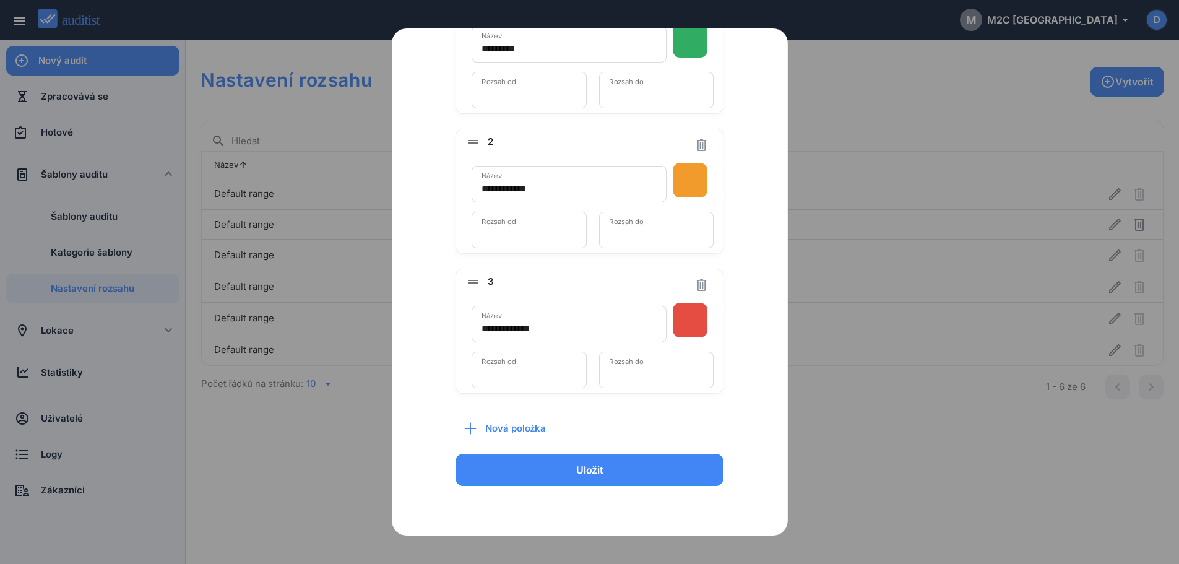
click at [470, 280] on icon "drag_handle" at bounding box center [476, 281] width 22 height 15
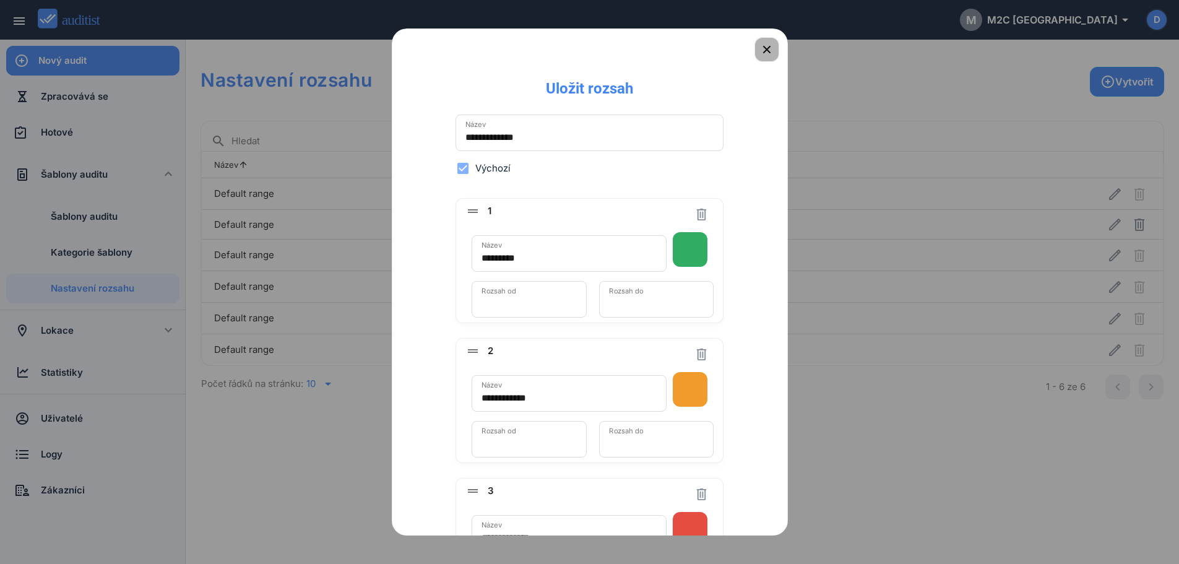
click at [762, 45] on icon "button" at bounding box center [766, 49] width 15 height 15
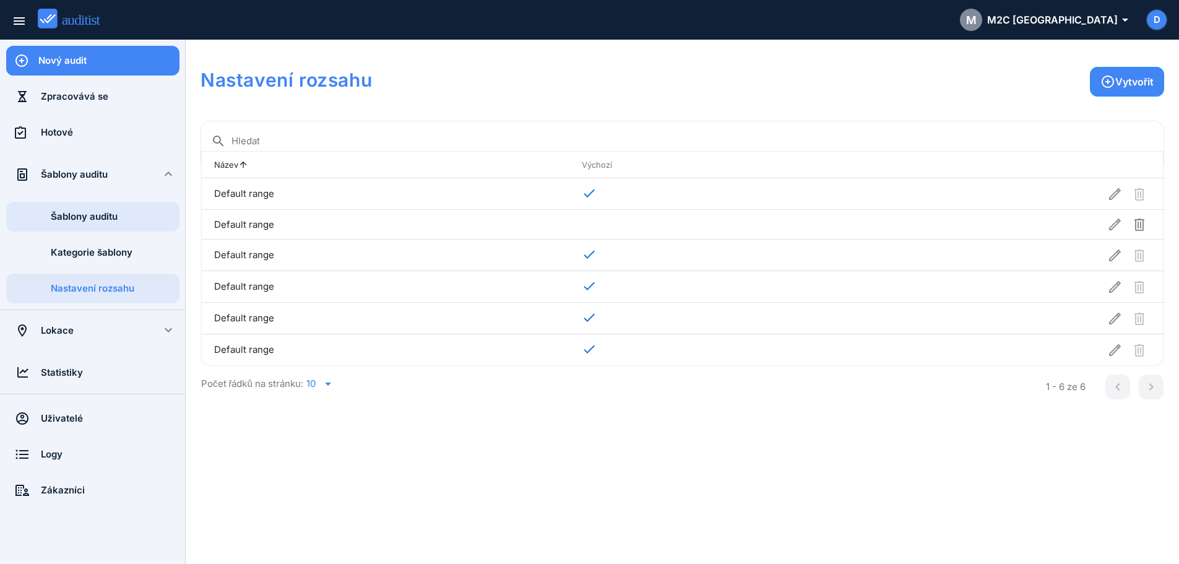
click at [96, 218] on div "Šablony auditu" at bounding box center [115, 217] width 129 height 14
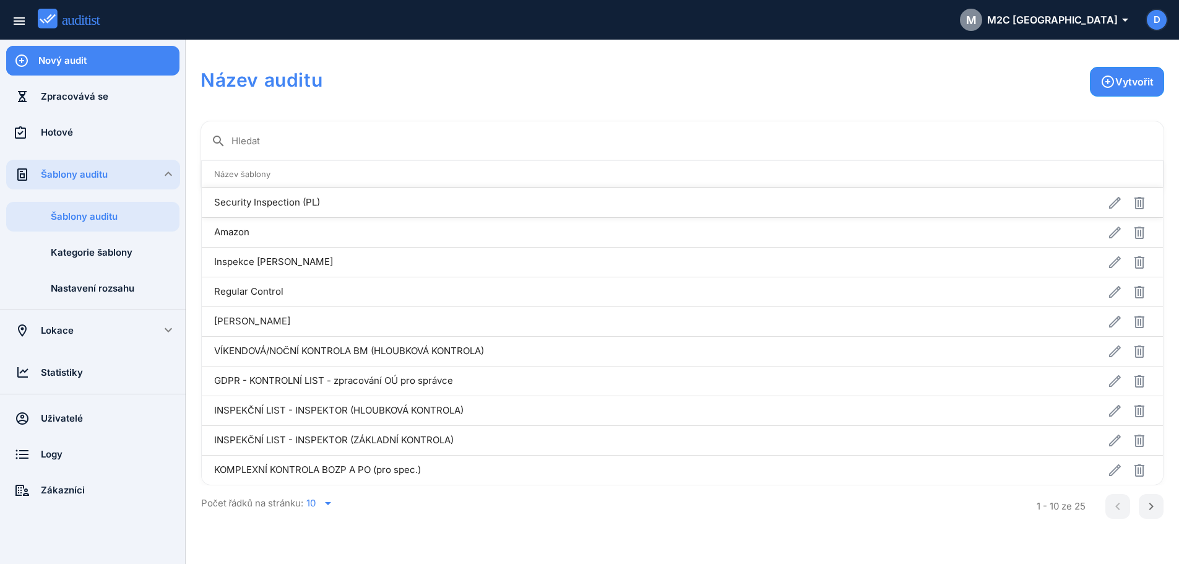
click at [945, 202] on td "Security Inspection (PL)" at bounding box center [588, 203] width 773 height 30
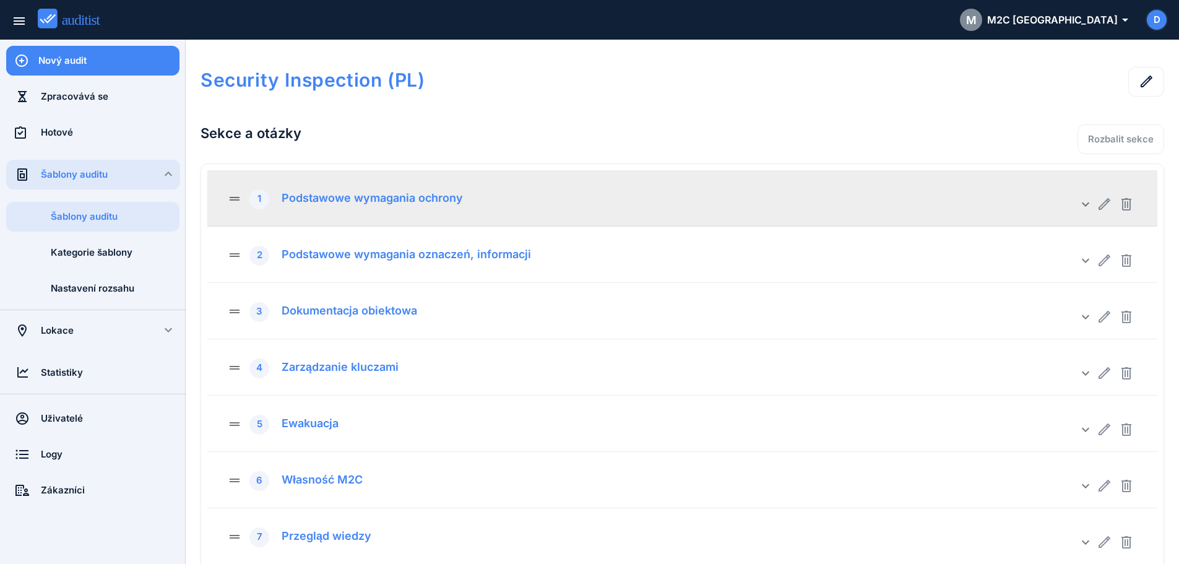
click at [509, 205] on div "drag_handle 1 Podstawowe wymagania ochrony" at bounding box center [652, 199] width 851 height 22
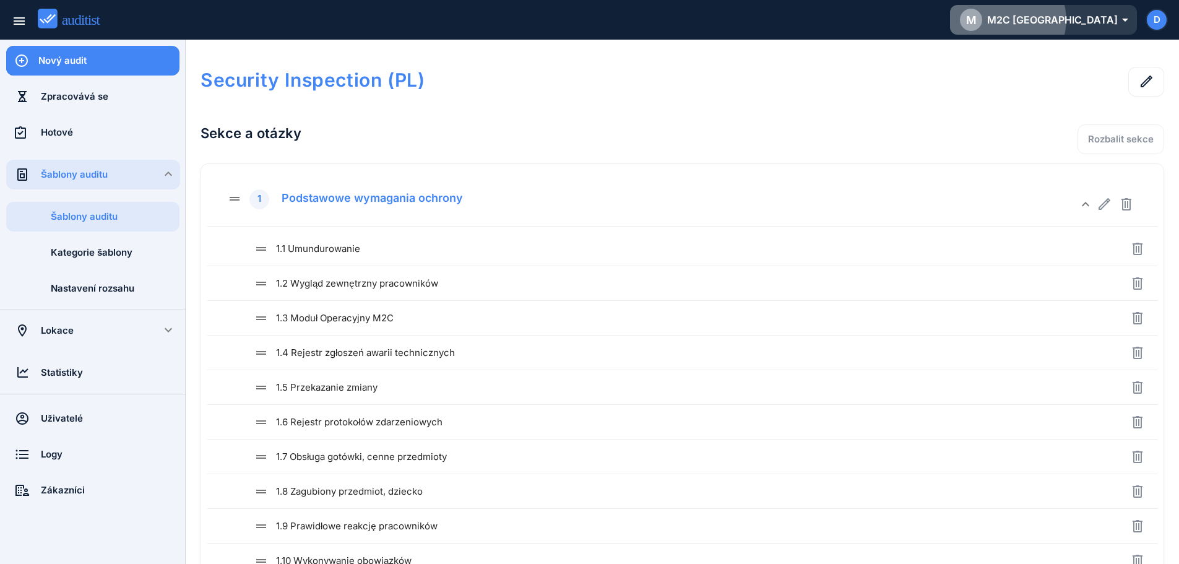
click at [1087, 29] on div "M M2C [GEOGRAPHIC_DATA] arrow_drop_down_outlined" at bounding box center [1043, 20] width 167 height 22
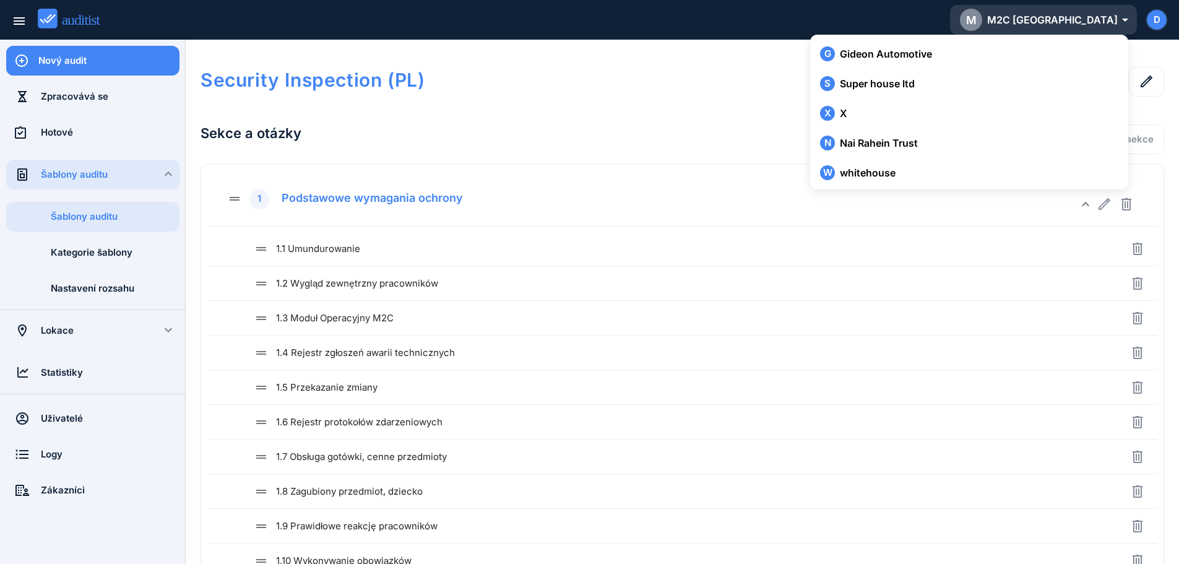
scroll to position [25163, 0]
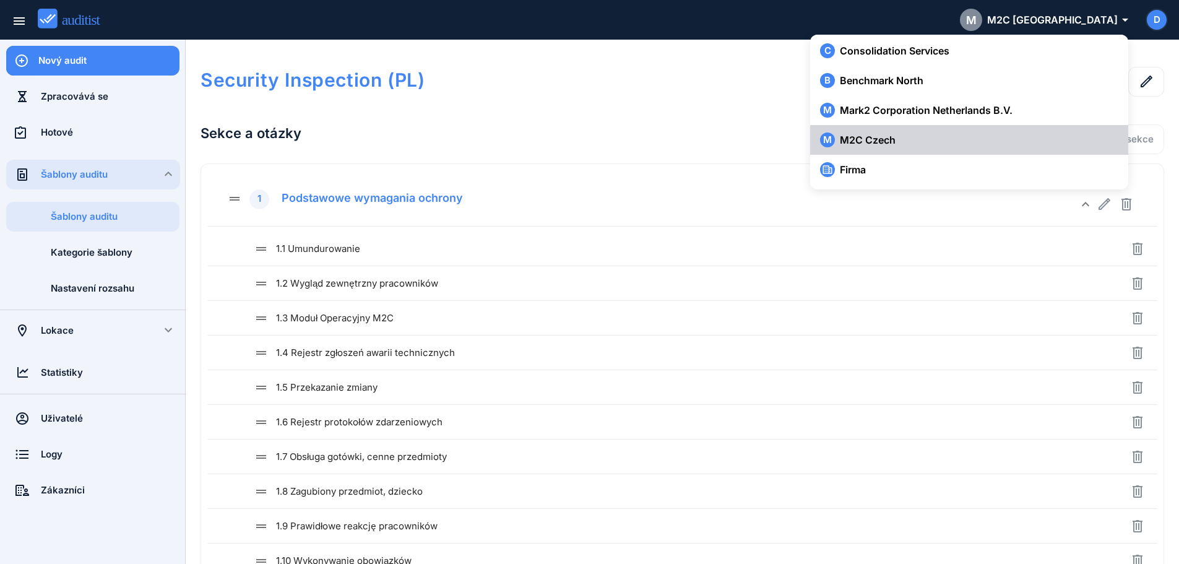
click at [897, 143] on div "M M2C Czech" at bounding box center [969, 139] width 298 height 15
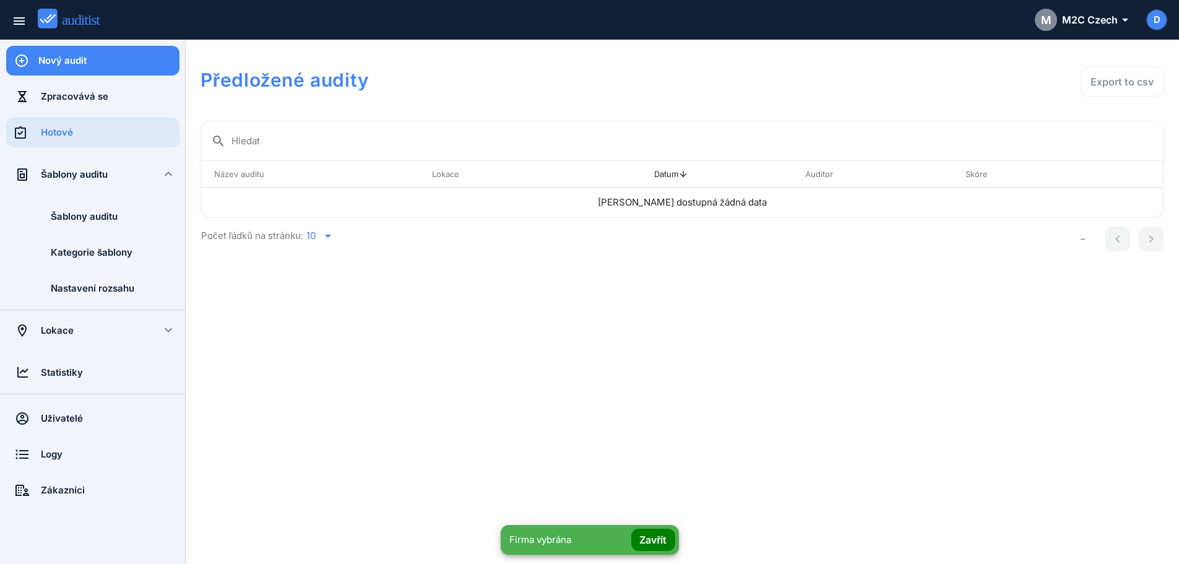
click at [87, 169] on div "Šablony auditu" at bounding box center [93, 175] width 104 height 14
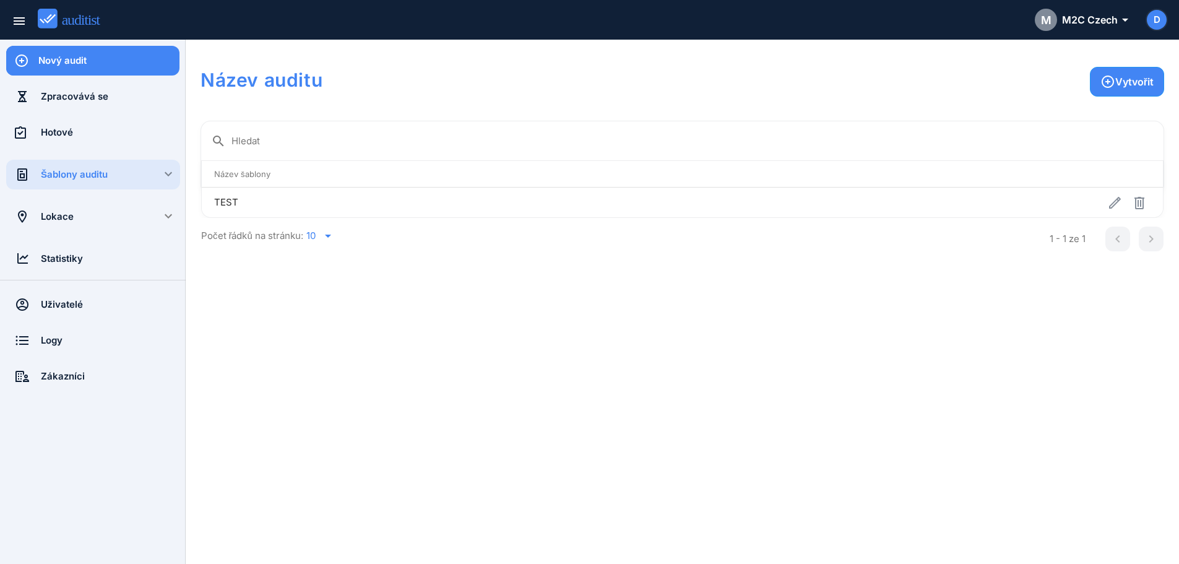
click at [168, 179] on div "Šablony auditu" at bounding box center [110, 175] width 139 height 14
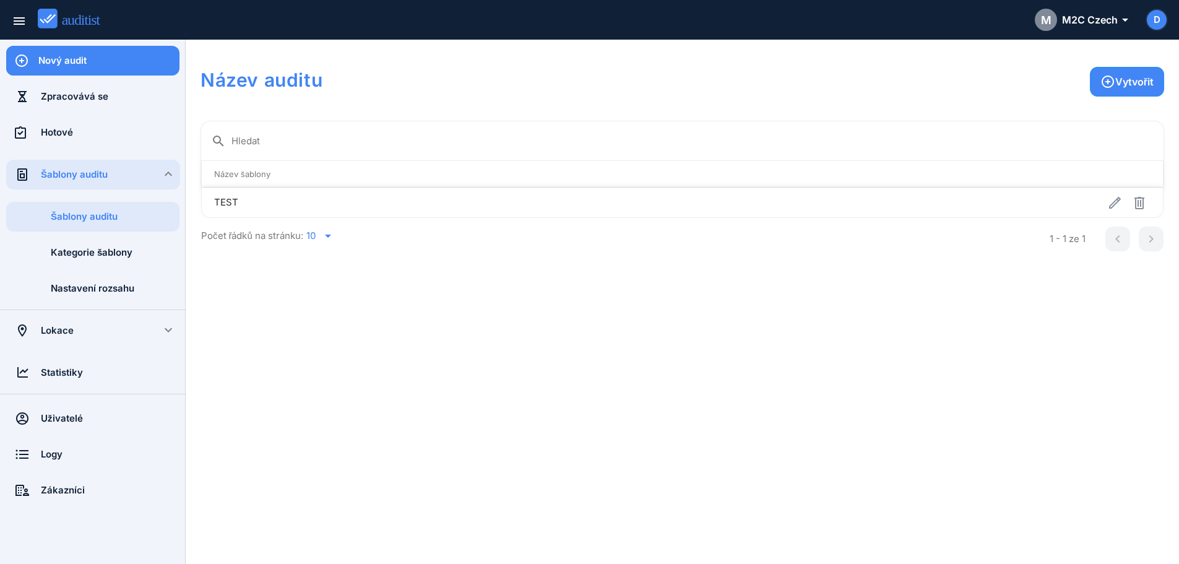
click at [347, 209] on td "TEST" at bounding box center [470, 203] width 537 height 30
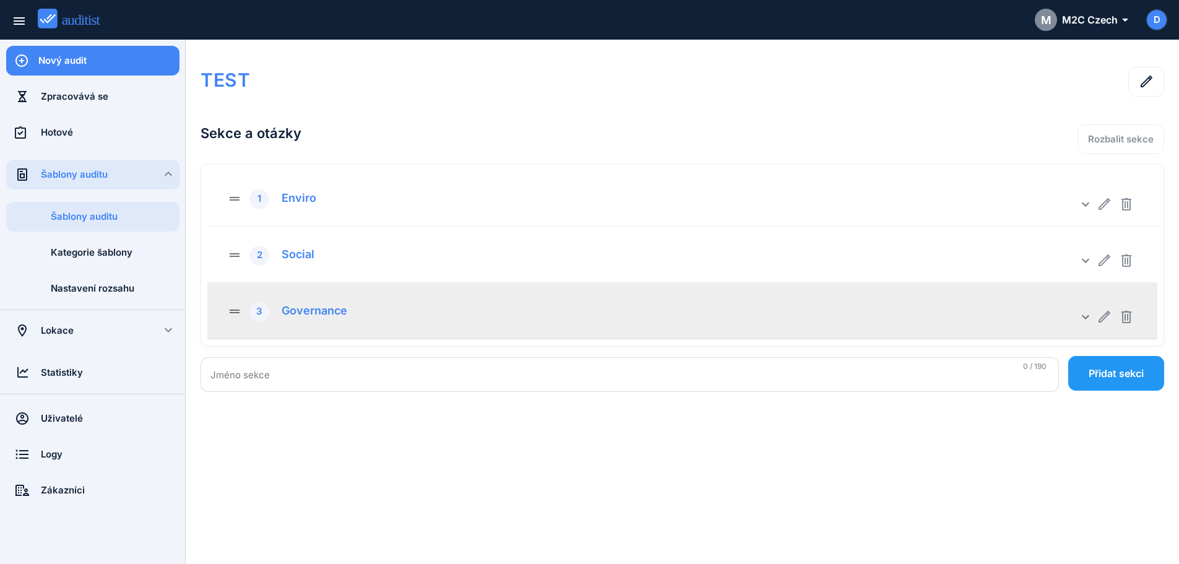
click at [584, 303] on div "drag_handle 3 Governance" at bounding box center [652, 311] width 851 height 22
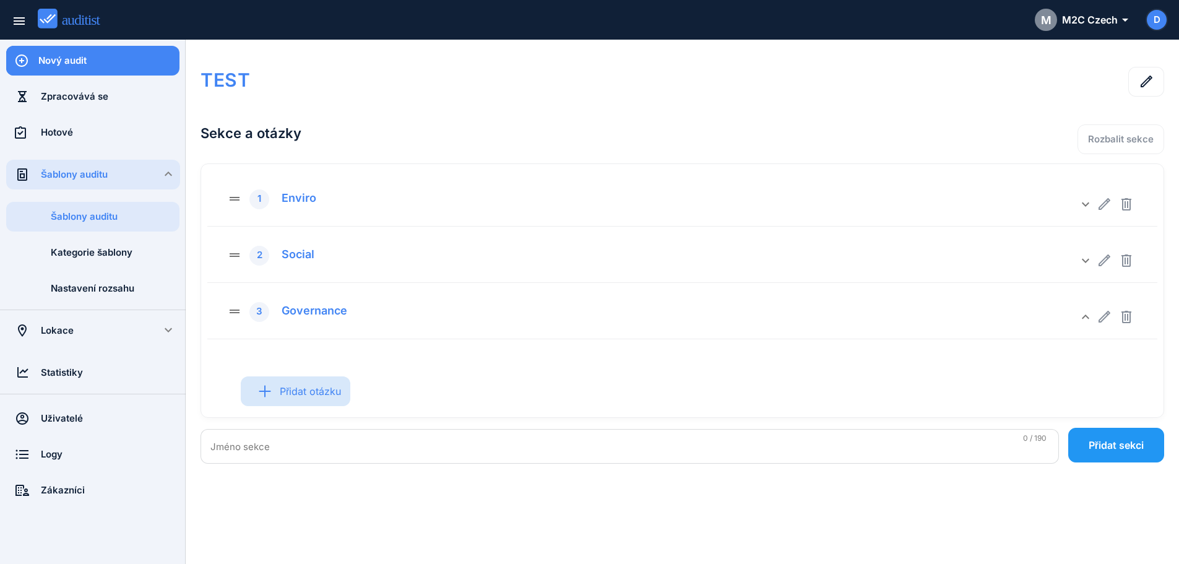
click at [310, 392] on div "Přidat otázku" at bounding box center [296, 391] width 110 height 48
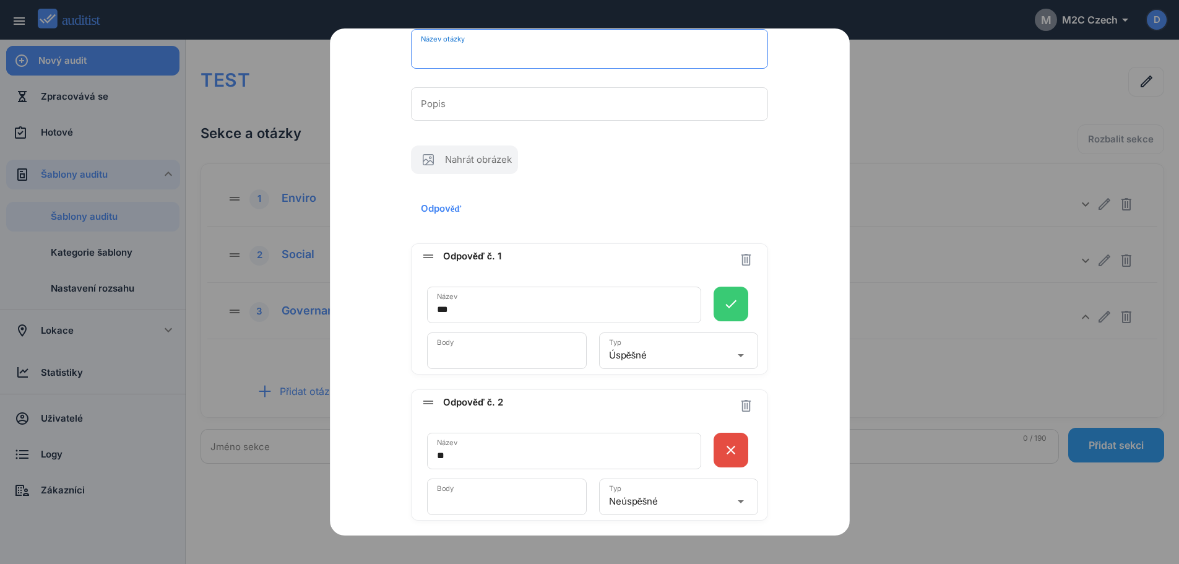
scroll to position [103, 0]
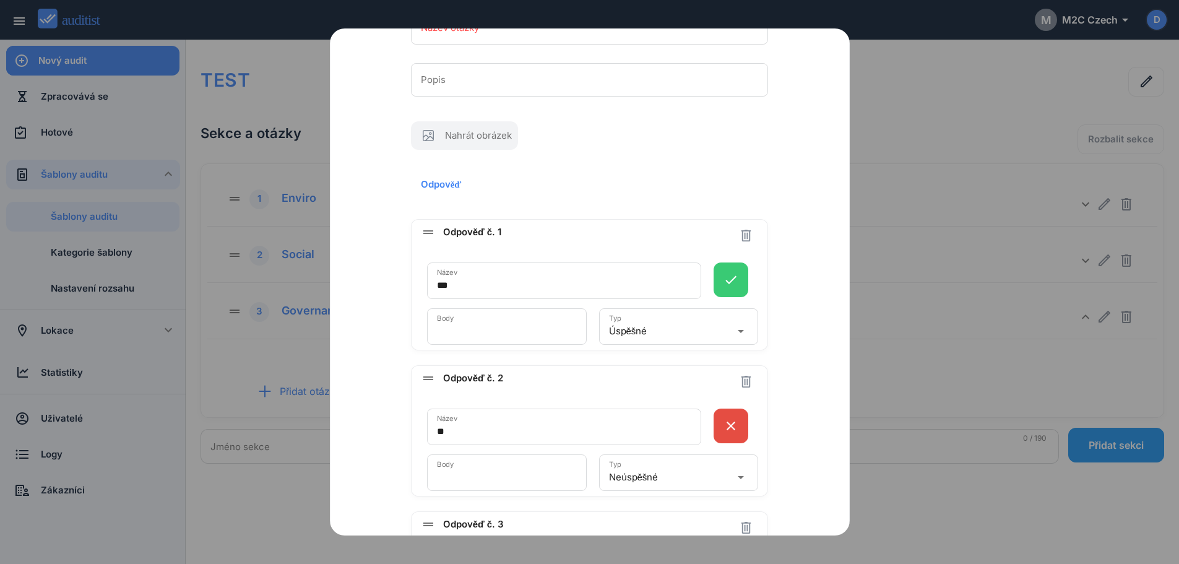
click at [433, 179] on h2 "Odpověď" at bounding box center [590, 185] width 358 height 40
click at [731, 269] on button "done Barva Symbol done done_all done_outline check_circle check_circle_outline …" at bounding box center [731, 279] width 35 height 35
click at [793, 181] on div "Název otázky [PERSON_NAME] je povinné Popis Nahrát obrázek Odpověď drag_handle …" at bounding box center [589, 346] width 467 height 702
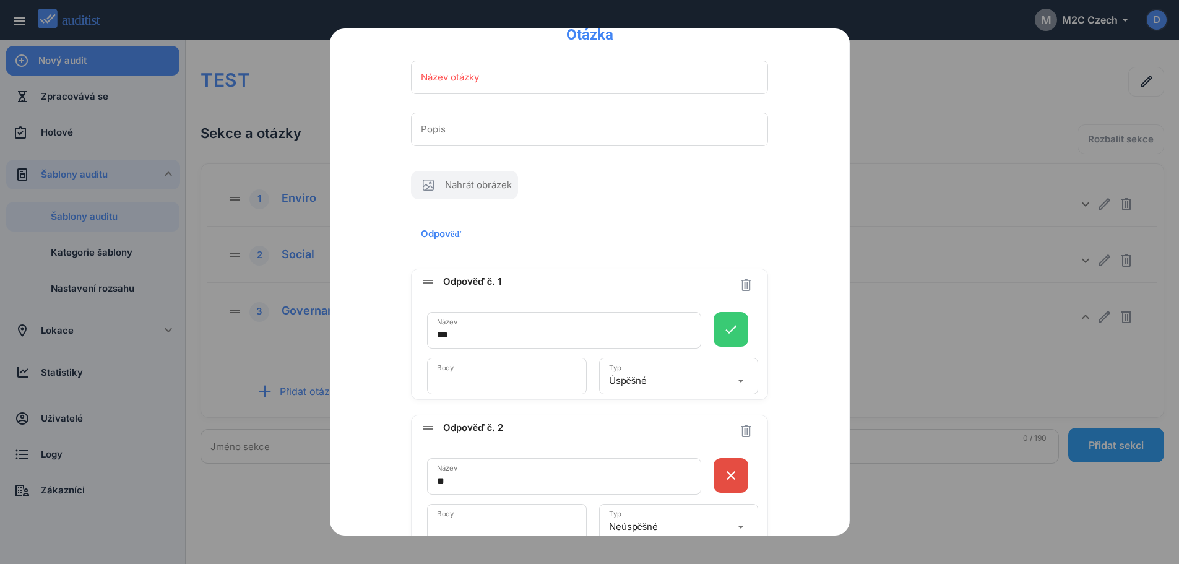
scroll to position [0, 0]
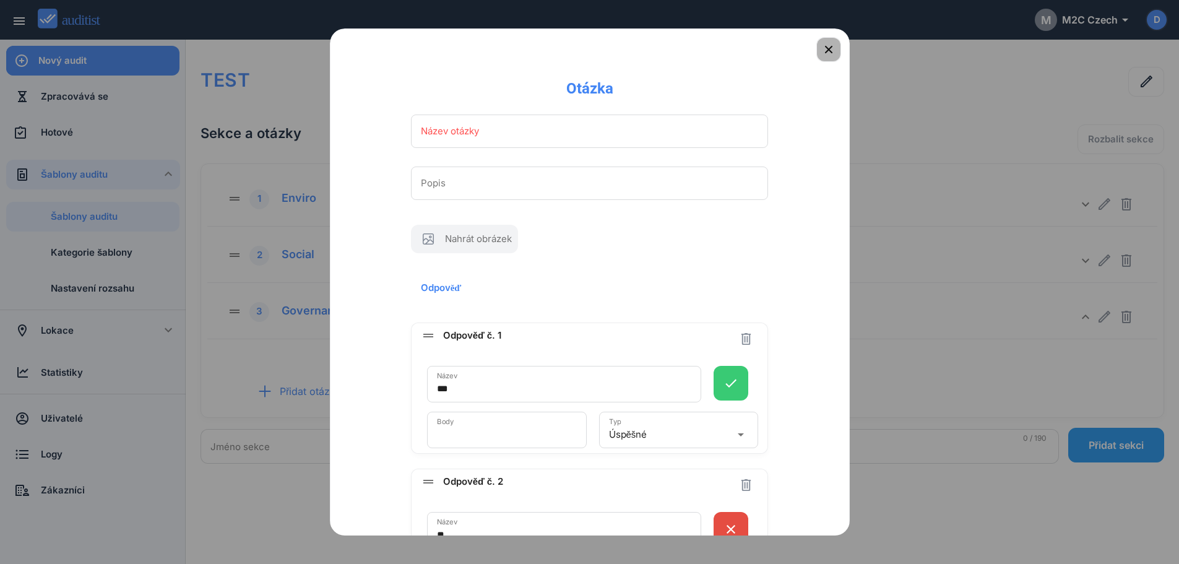
click at [821, 45] on icon "button" at bounding box center [828, 49] width 15 height 15
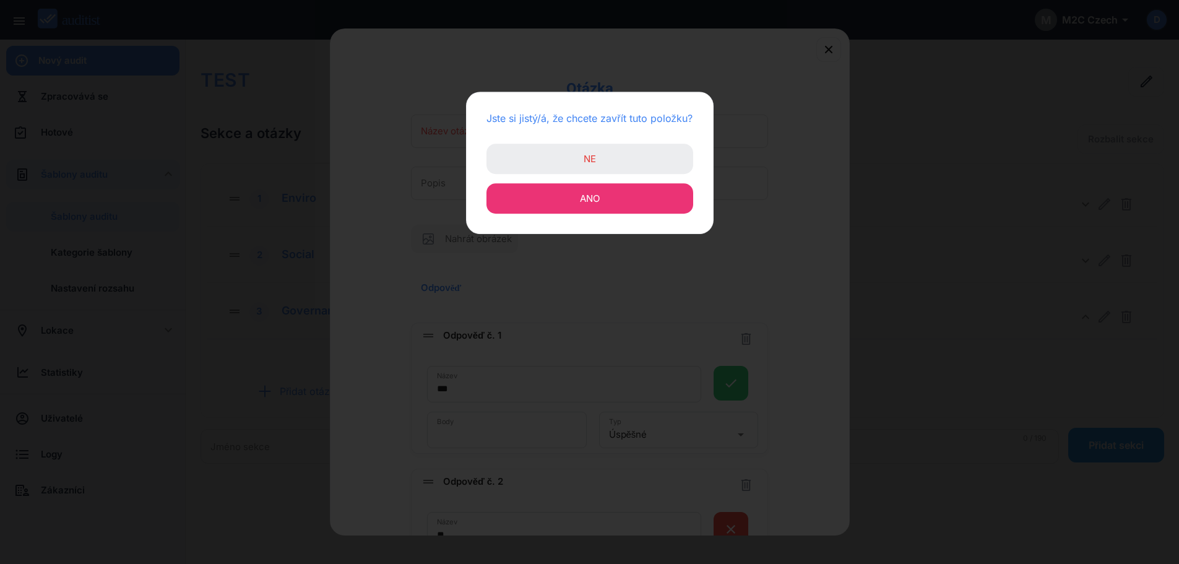
click at [589, 205] on button "Ano" at bounding box center [589, 198] width 207 height 30
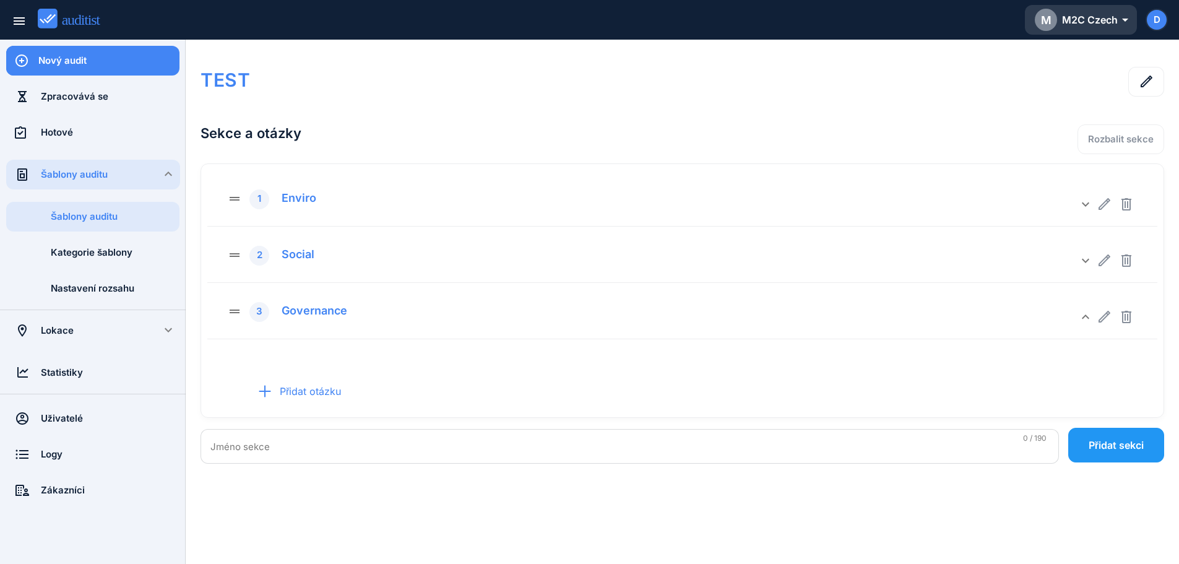
click at [1088, 29] on div "M M2C Czech arrow_drop_down_outlined" at bounding box center [1081, 20] width 92 height 22
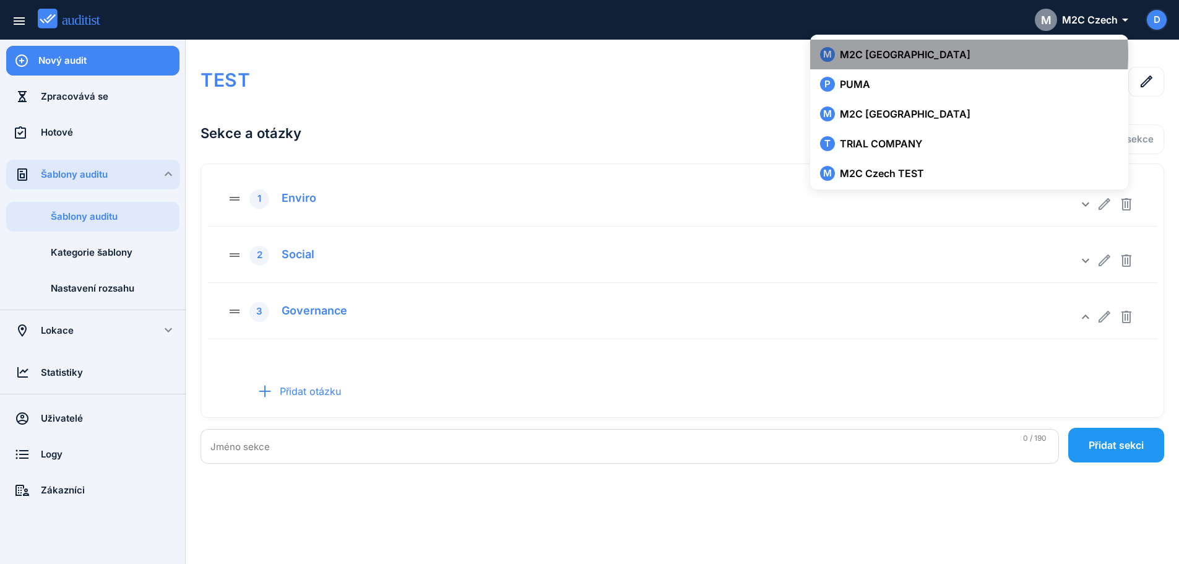
click at [927, 54] on div "M M2C [GEOGRAPHIC_DATA]" at bounding box center [969, 54] width 298 height 15
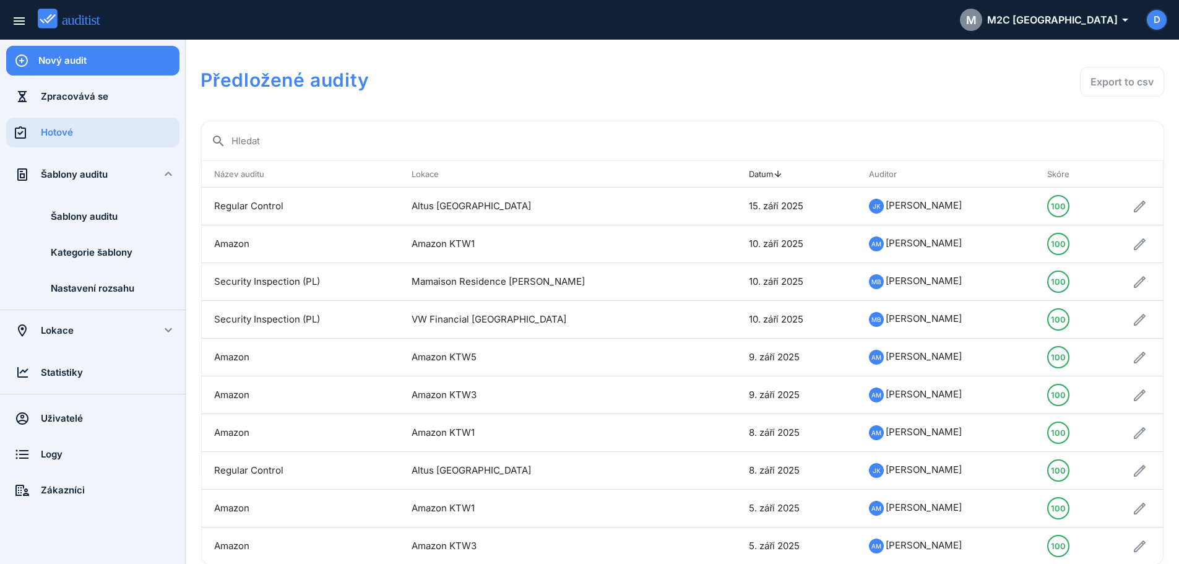
click at [89, 175] on div "Šablony auditu" at bounding box center [93, 175] width 104 height 14
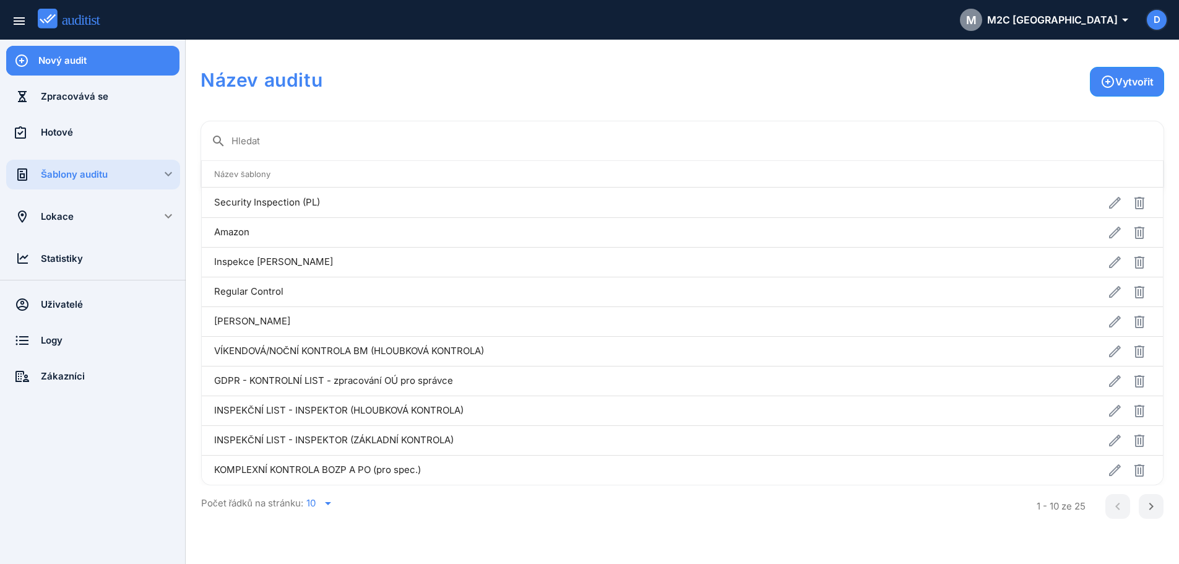
click at [114, 165] on div "Šablony auditu" at bounding box center [110, 175] width 139 height 30
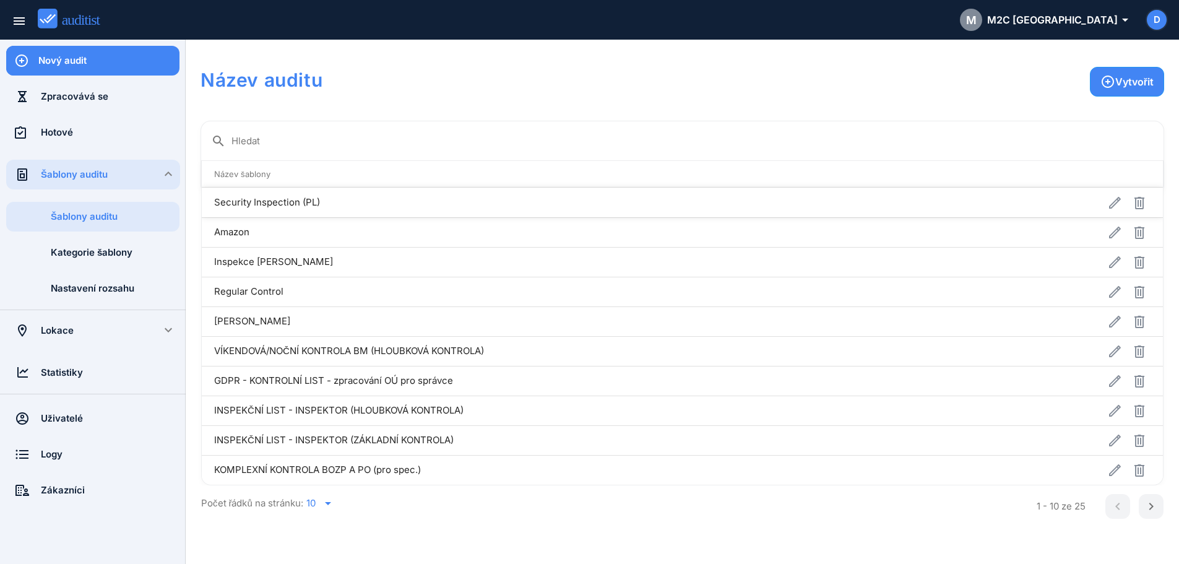
click at [351, 201] on td "Security Inspection (PL)" at bounding box center [588, 203] width 773 height 30
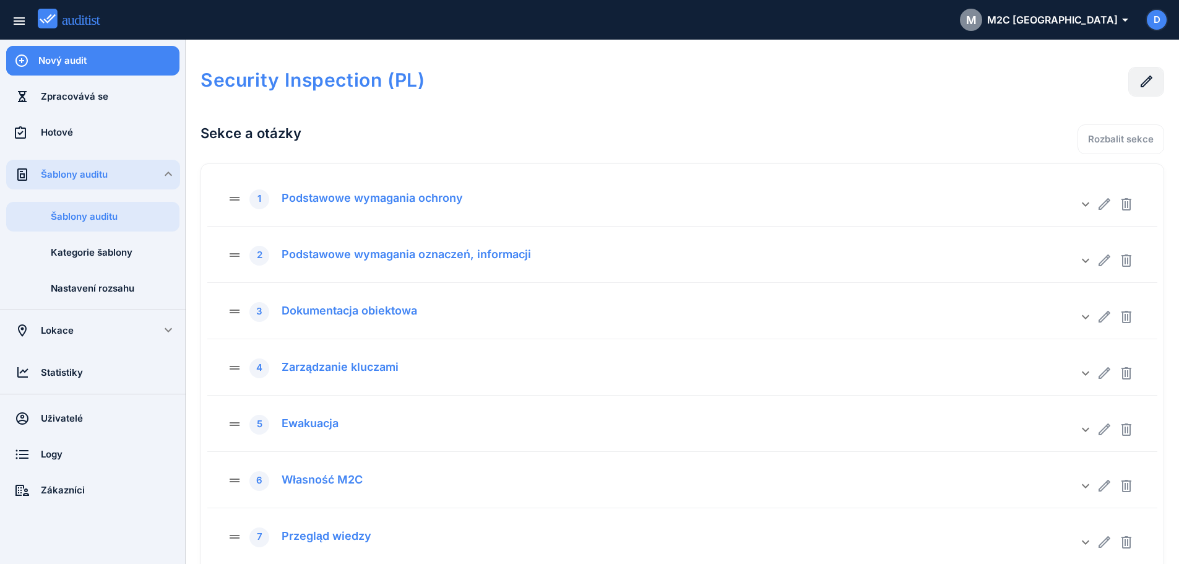
click at [1146, 85] on icon "button" at bounding box center [1146, 81] width 15 height 15
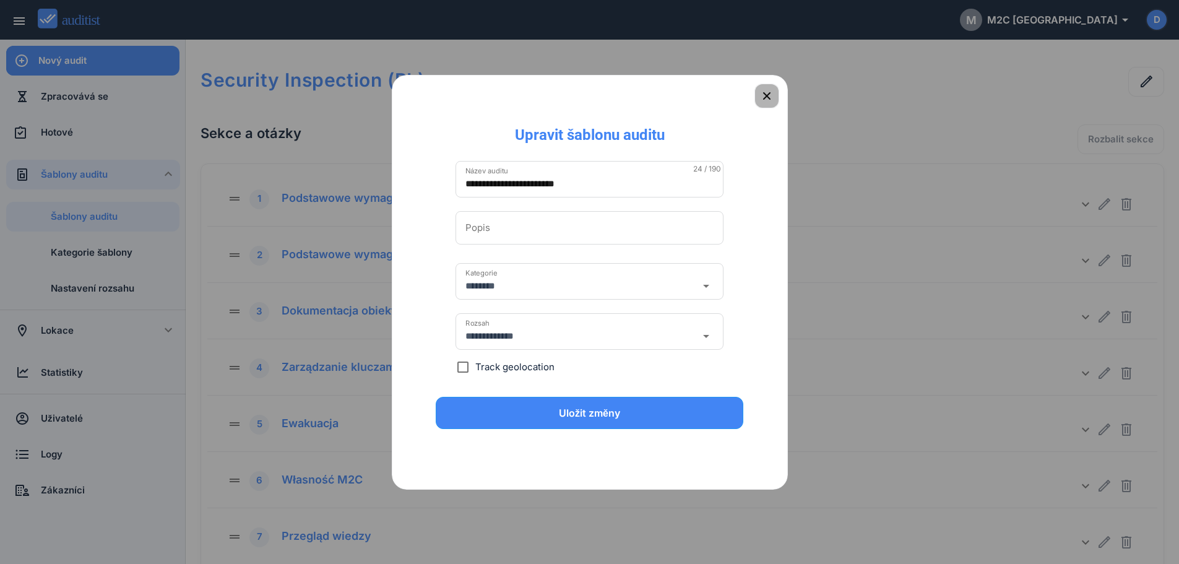
click at [766, 90] on icon "button" at bounding box center [766, 95] width 15 height 15
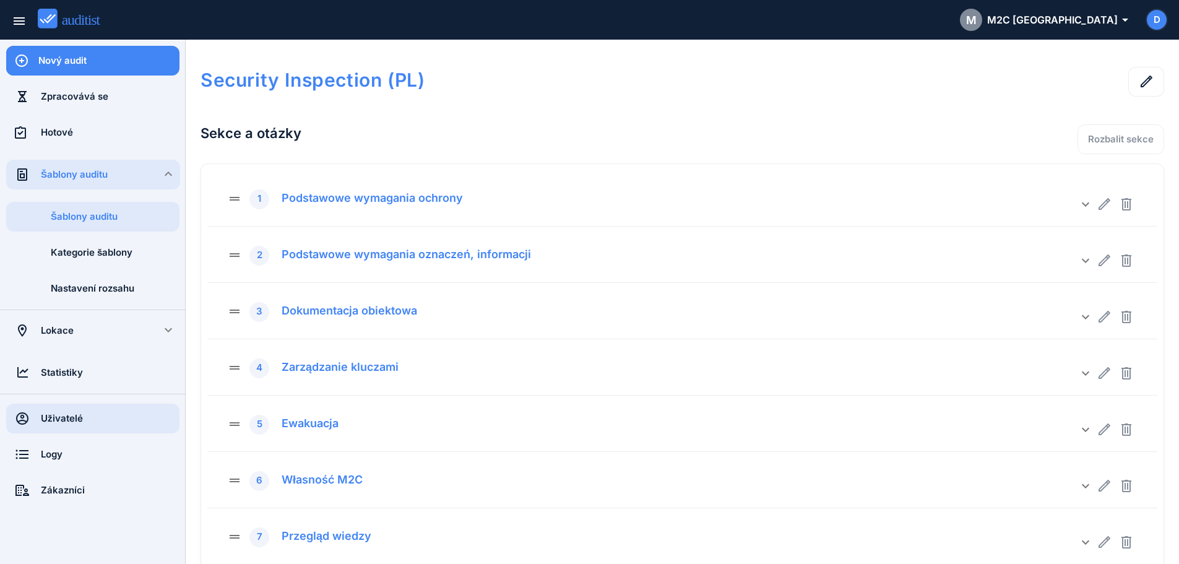
click at [83, 414] on div "Uživatelé" at bounding box center [110, 419] width 139 height 14
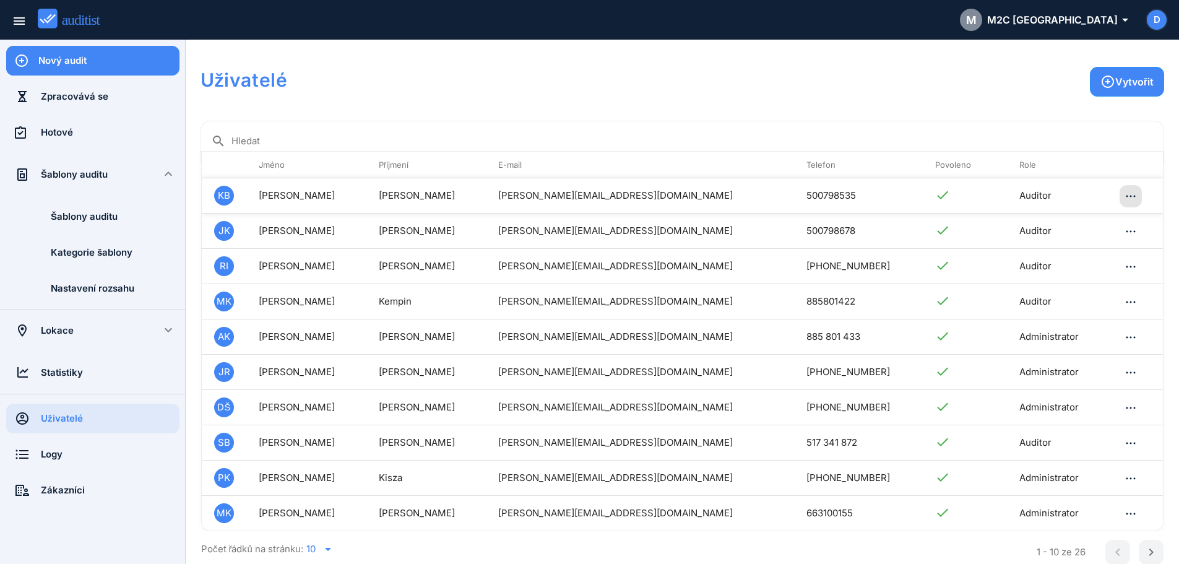
click at [1123, 197] on icon "button" at bounding box center [1130, 196] width 15 height 15
click at [1077, 199] on div "Upravit" at bounding box center [1067, 204] width 93 height 15
type input "**********"
type input "*******"
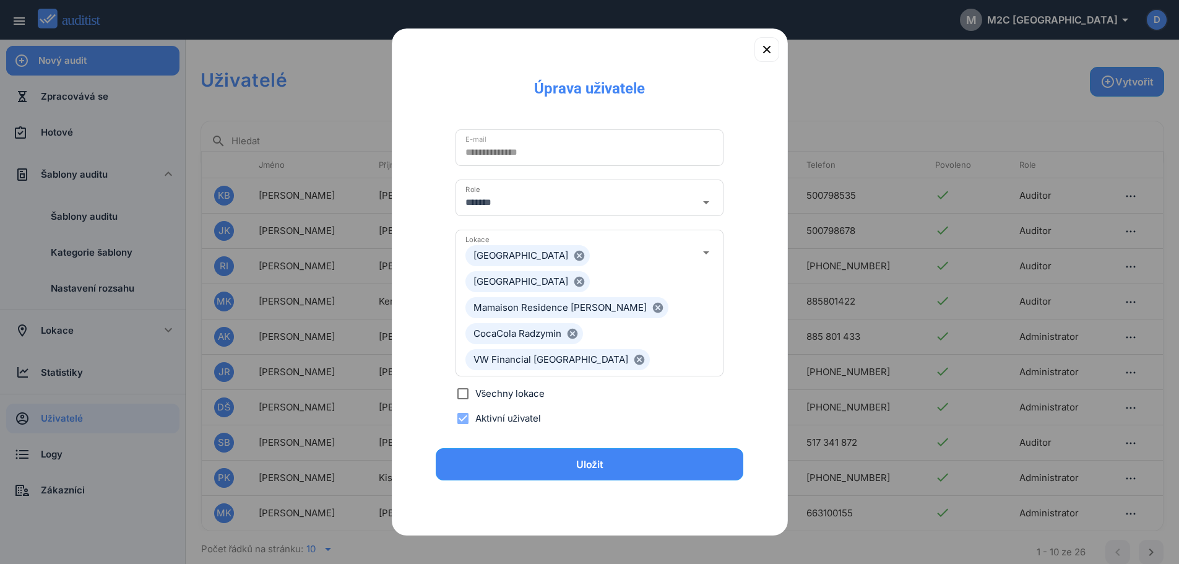
click at [704, 210] on icon "arrow_drop_down" at bounding box center [706, 202] width 15 height 15
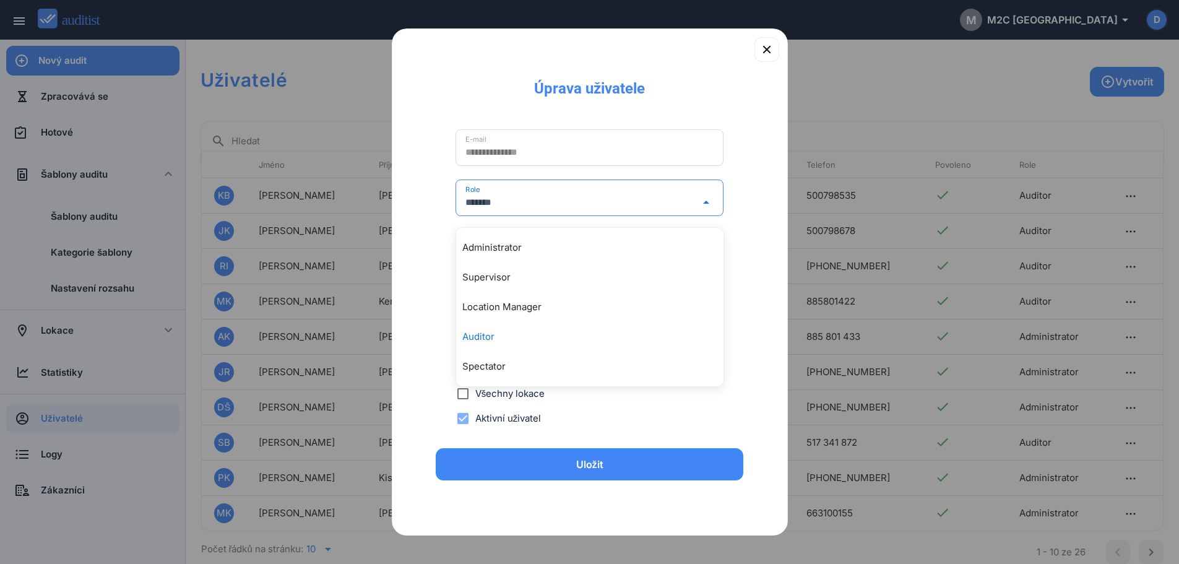
click at [766, 192] on div "**********" at bounding box center [589, 270] width 355 height 345
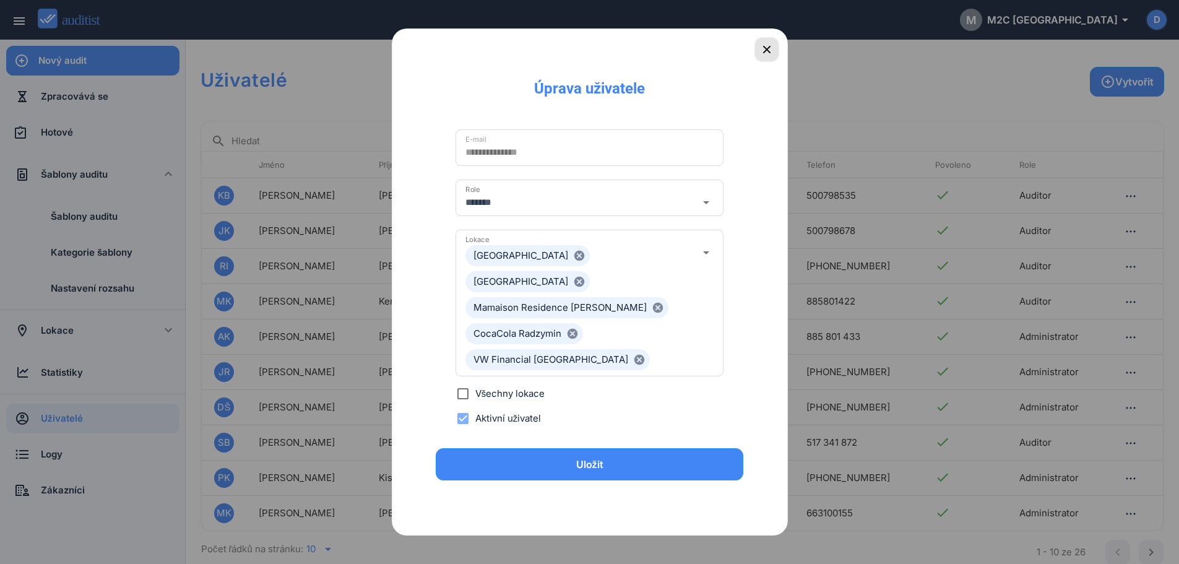
click at [763, 55] on icon "button" at bounding box center [766, 49] width 15 height 15
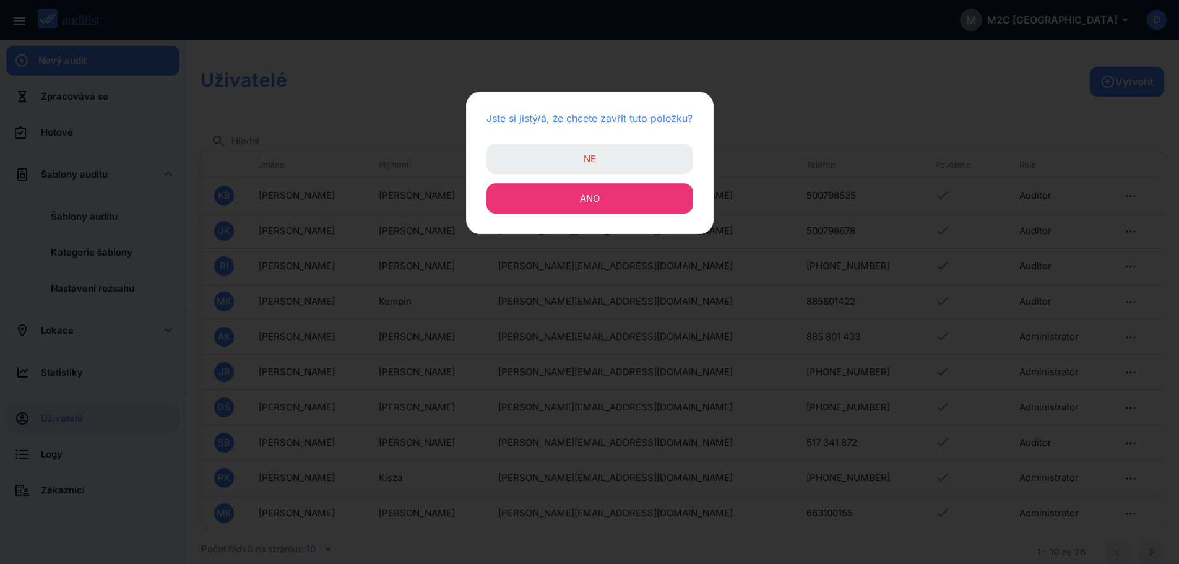
click at [613, 210] on button "Ano" at bounding box center [589, 198] width 207 height 30
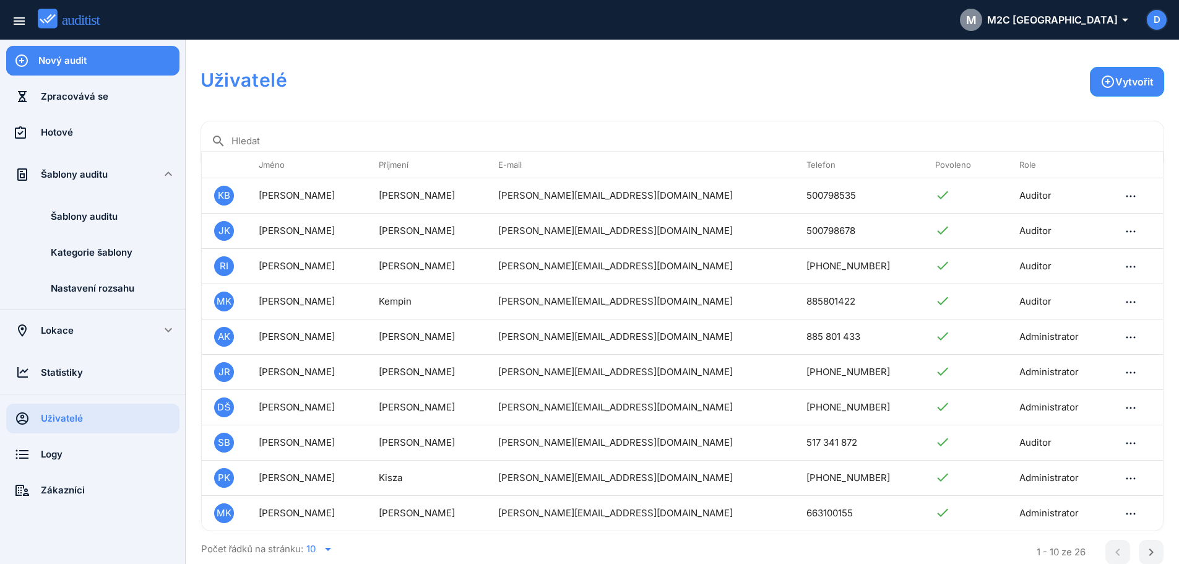
click at [111, 179] on div "Šablony auditu" at bounding box center [93, 175] width 104 height 14
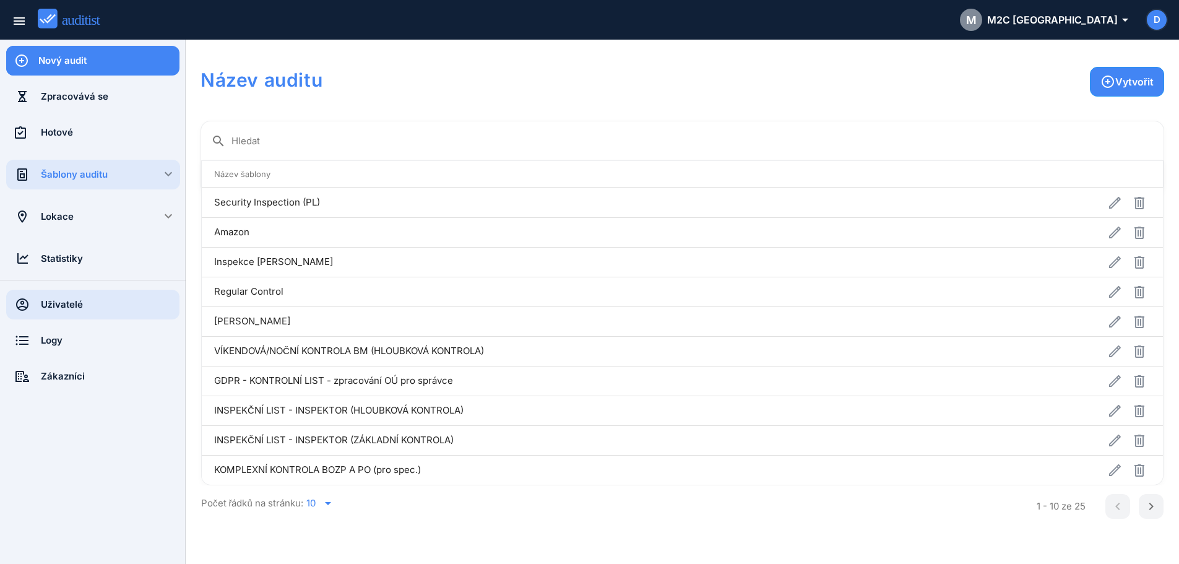
click at [90, 304] on div "Uživatelé" at bounding box center [110, 305] width 139 height 14
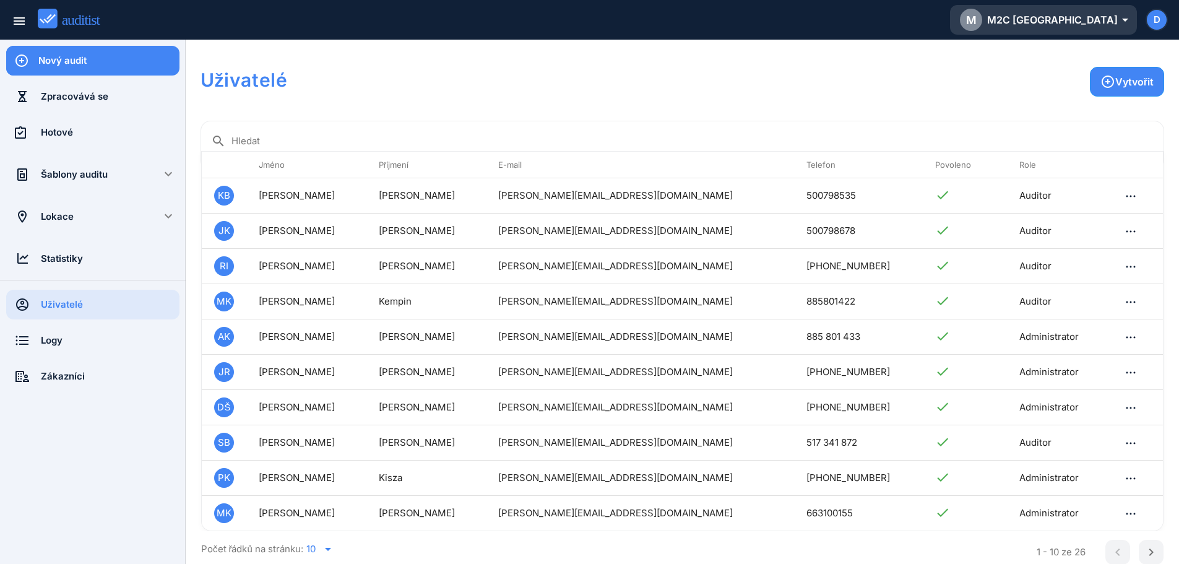
click at [1086, 25] on div "M M2C [GEOGRAPHIC_DATA] arrow_drop_down_outlined" at bounding box center [1043, 20] width 167 height 22
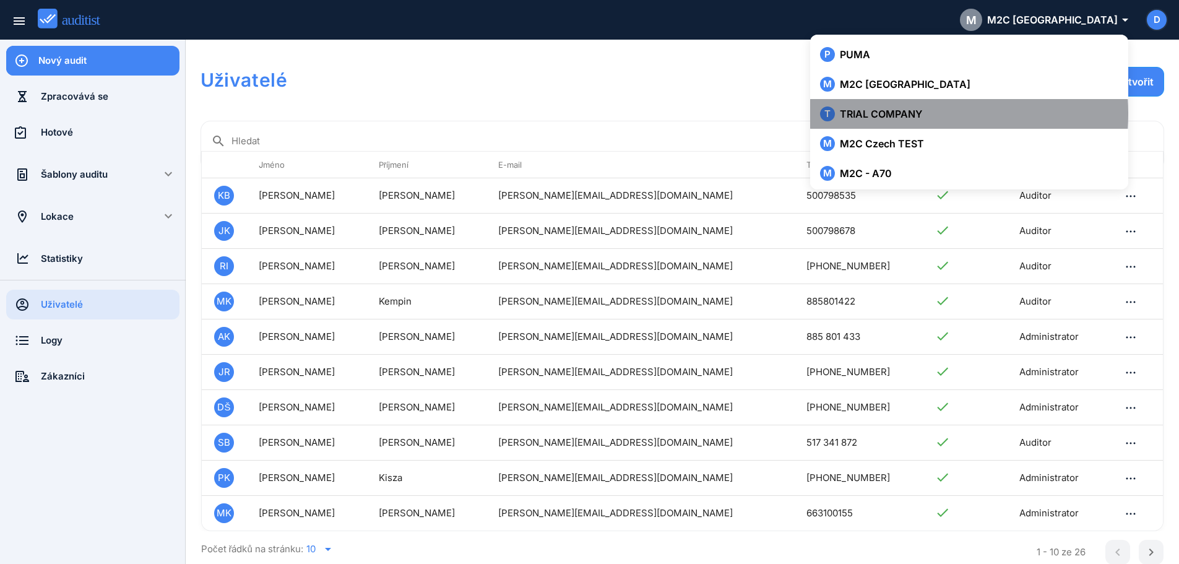
click at [872, 115] on div "T TRIAL COMPANY" at bounding box center [969, 113] width 298 height 15
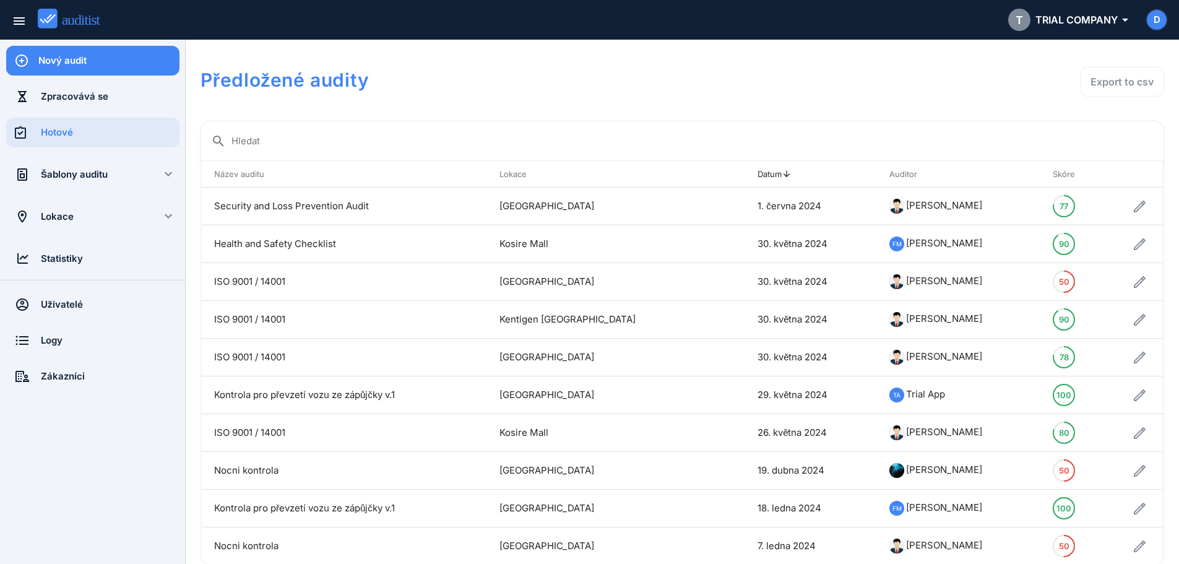
click at [75, 176] on div "Šablony auditu" at bounding box center [93, 175] width 104 height 14
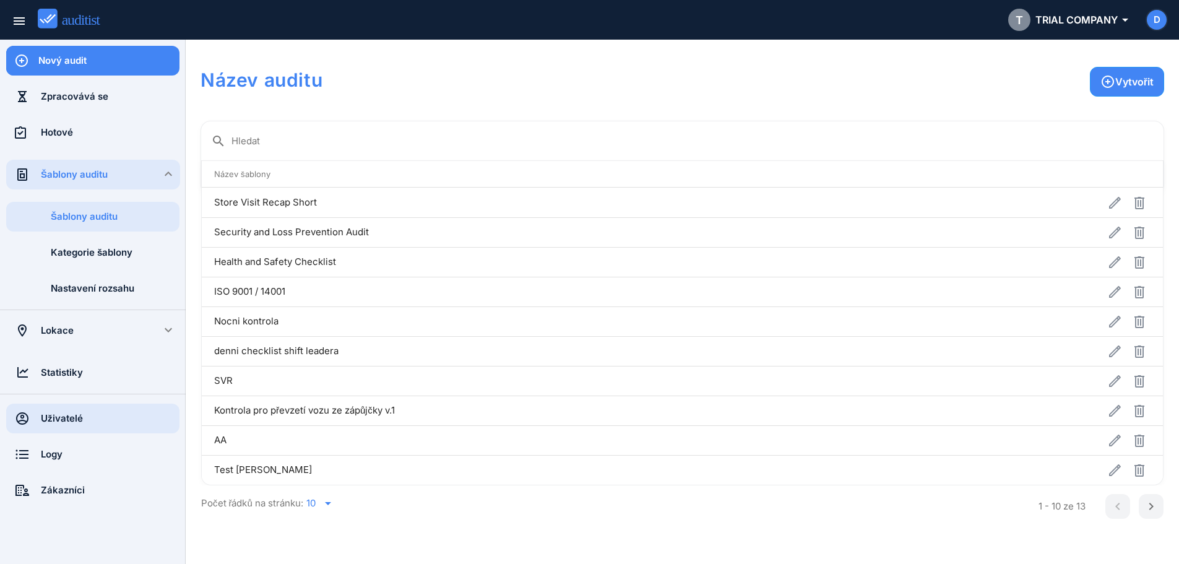
click at [68, 423] on div "Uživatelé" at bounding box center [110, 419] width 139 height 14
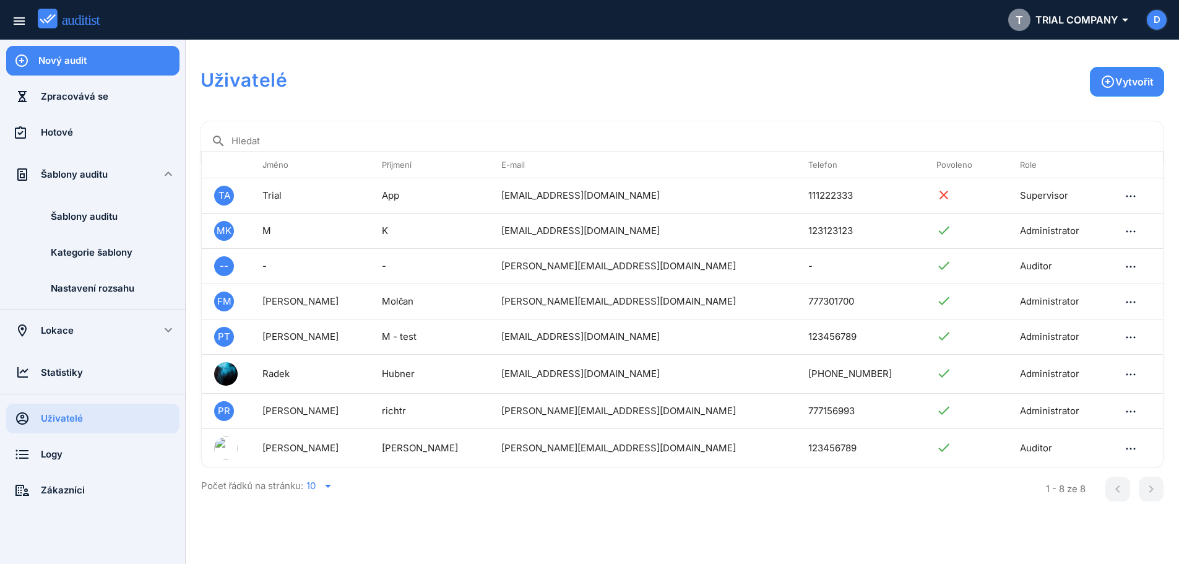
click at [84, 176] on div "Šablony auditu" at bounding box center [93, 175] width 104 height 14
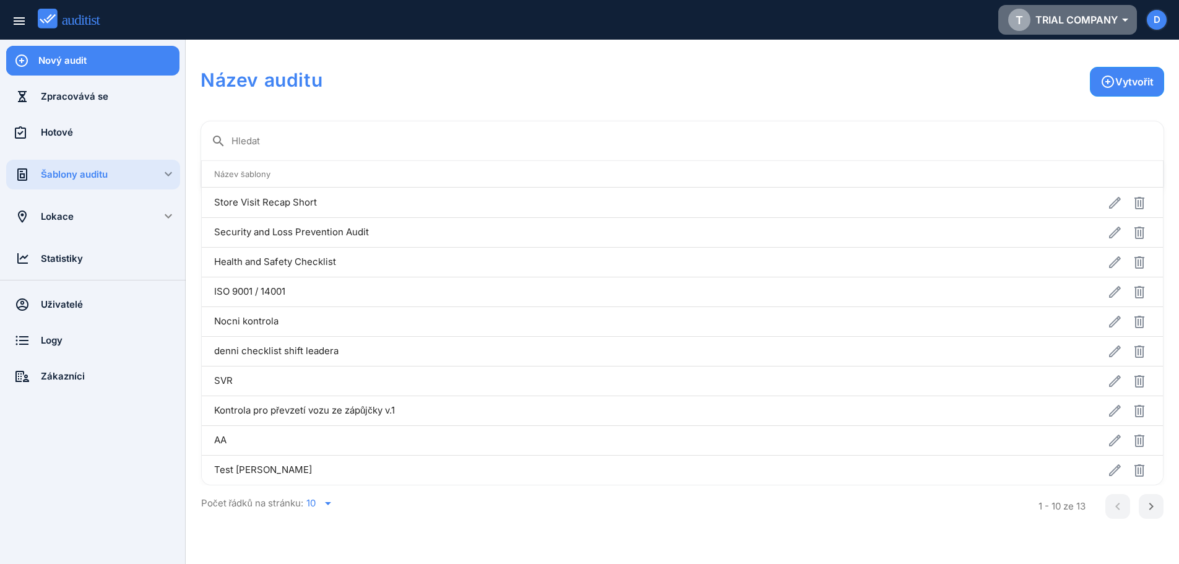
click at [1079, 26] on div "T TRIAL COMPANY arrow_drop_down_outlined" at bounding box center [1067, 20] width 119 height 22
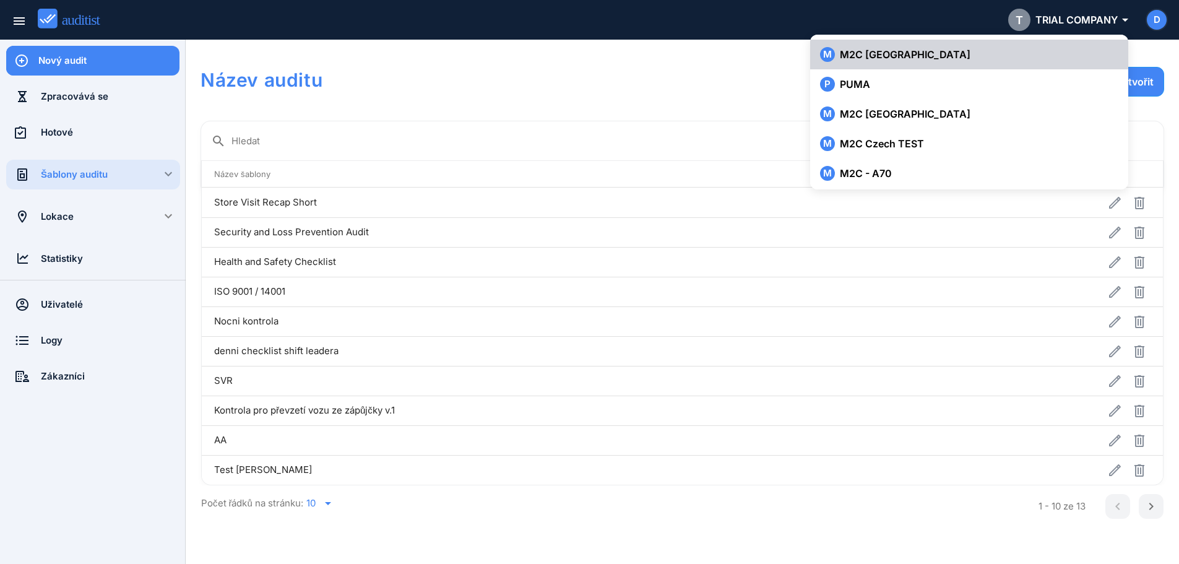
click at [1006, 51] on div "M M2C [GEOGRAPHIC_DATA]" at bounding box center [969, 54] width 298 height 15
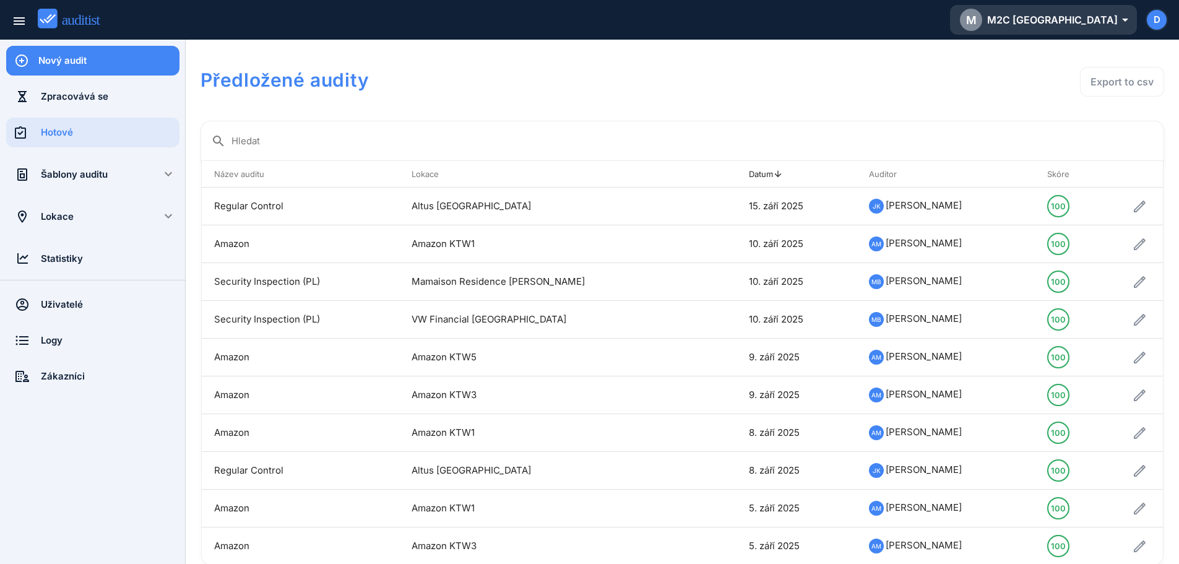
click at [1103, 17] on div "M M2C [GEOGRAPHIC_DATA] arrow_drop_down_outlined" at bounding box center [1043, 20] width 167 height 22
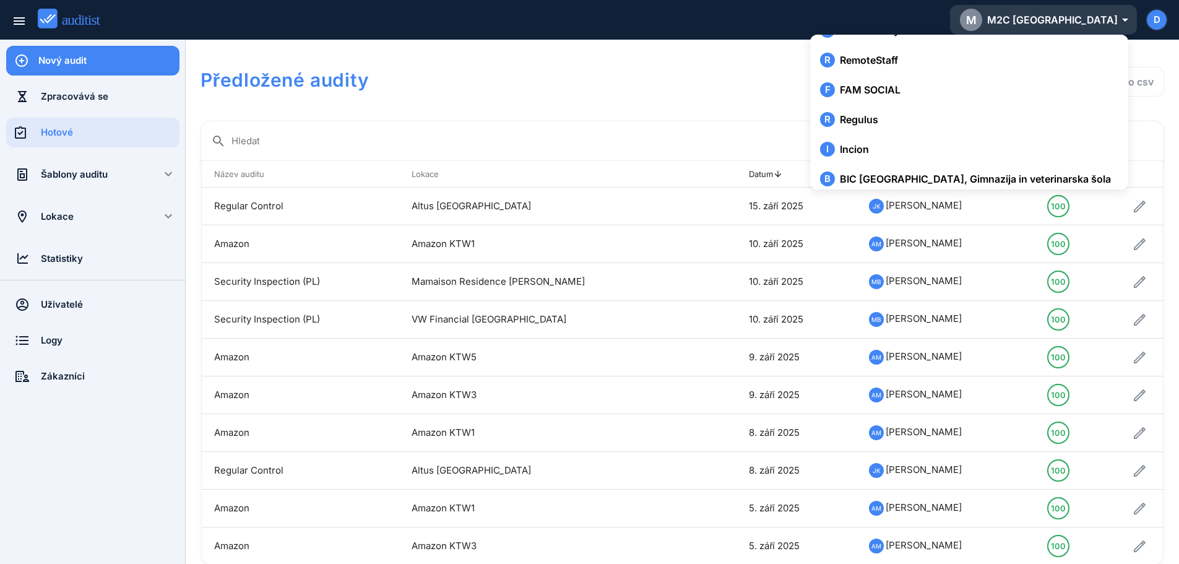
scroll to position [1837, 0]
click at [1118, 19] on icon "arrow_drop_down_outlined" at bounding box center [1122, 19] width 9 height 15
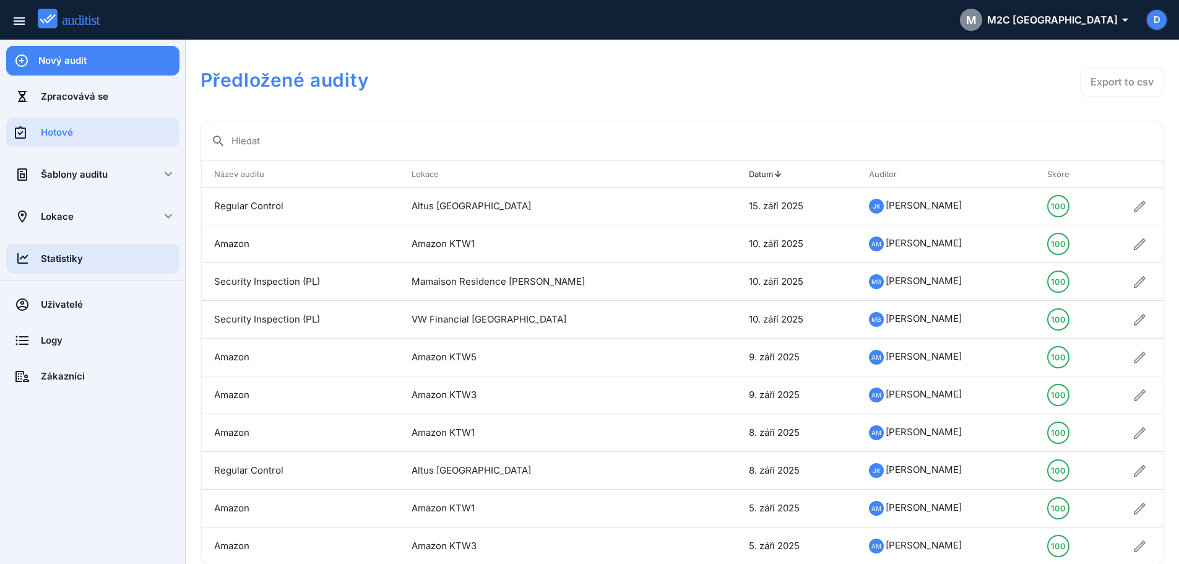
click at [68, 261] on div "Statistiky" at bounding box center [110, 259] width 139 height 14
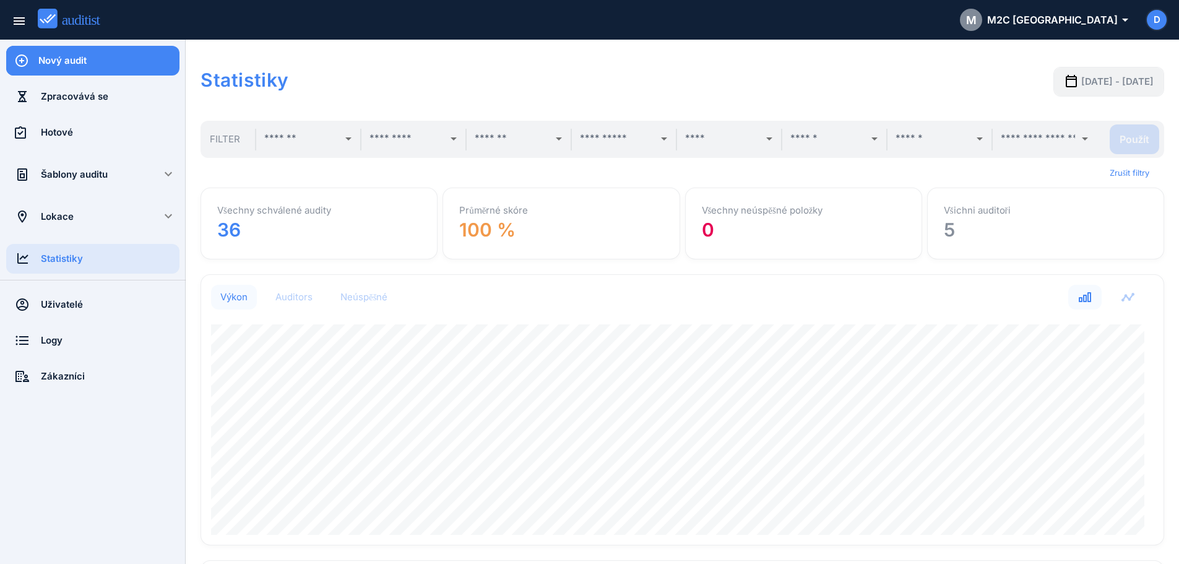
scroll to position [270, 953]
click at [539, 140] on input "text" at bounding box center [512, 139] width 74 height 20
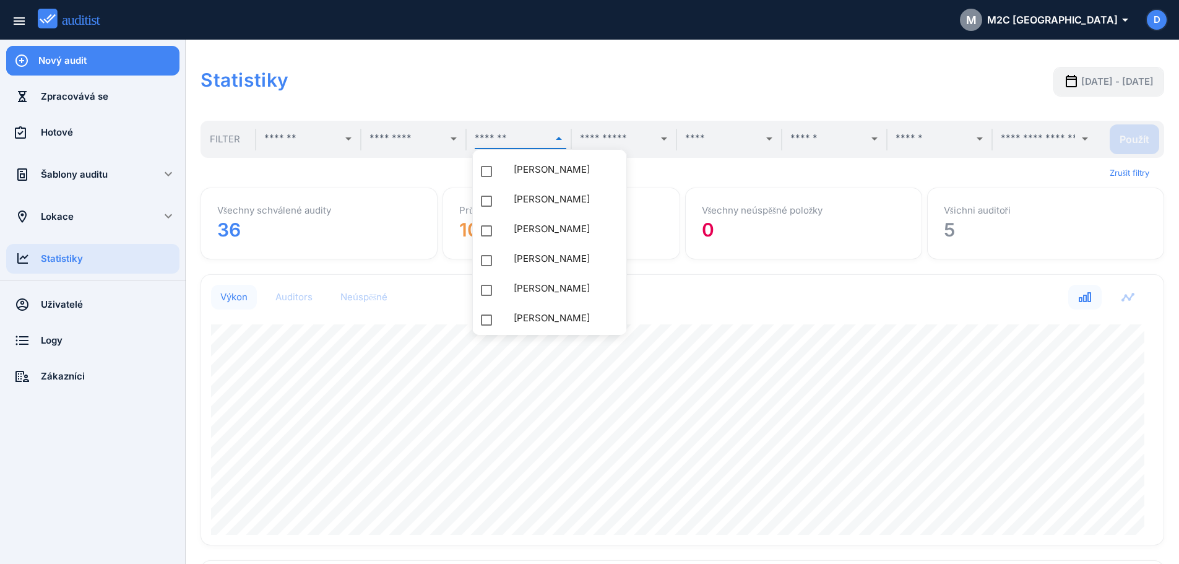
click at [580, 80] on h1 "Statistiky" at bounding box center [490, 80] width 578 height 26
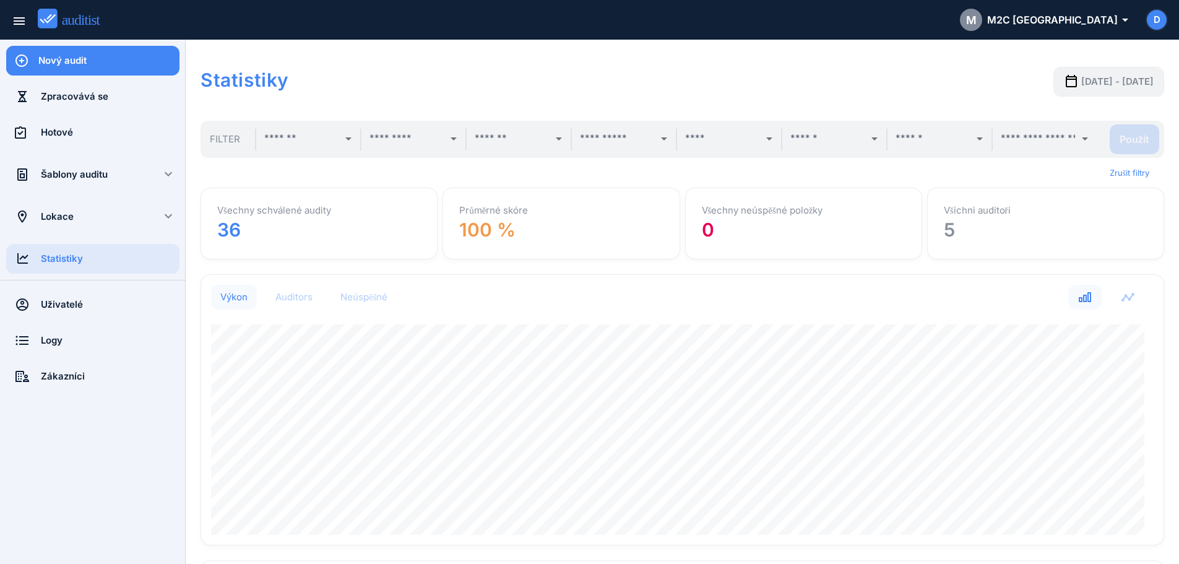
click at [580, 80] on h1 "Statistiky" at bounding box center [490, 80] width 578 height 26
